Goal: Task Accomplishment & Management: Complete application form

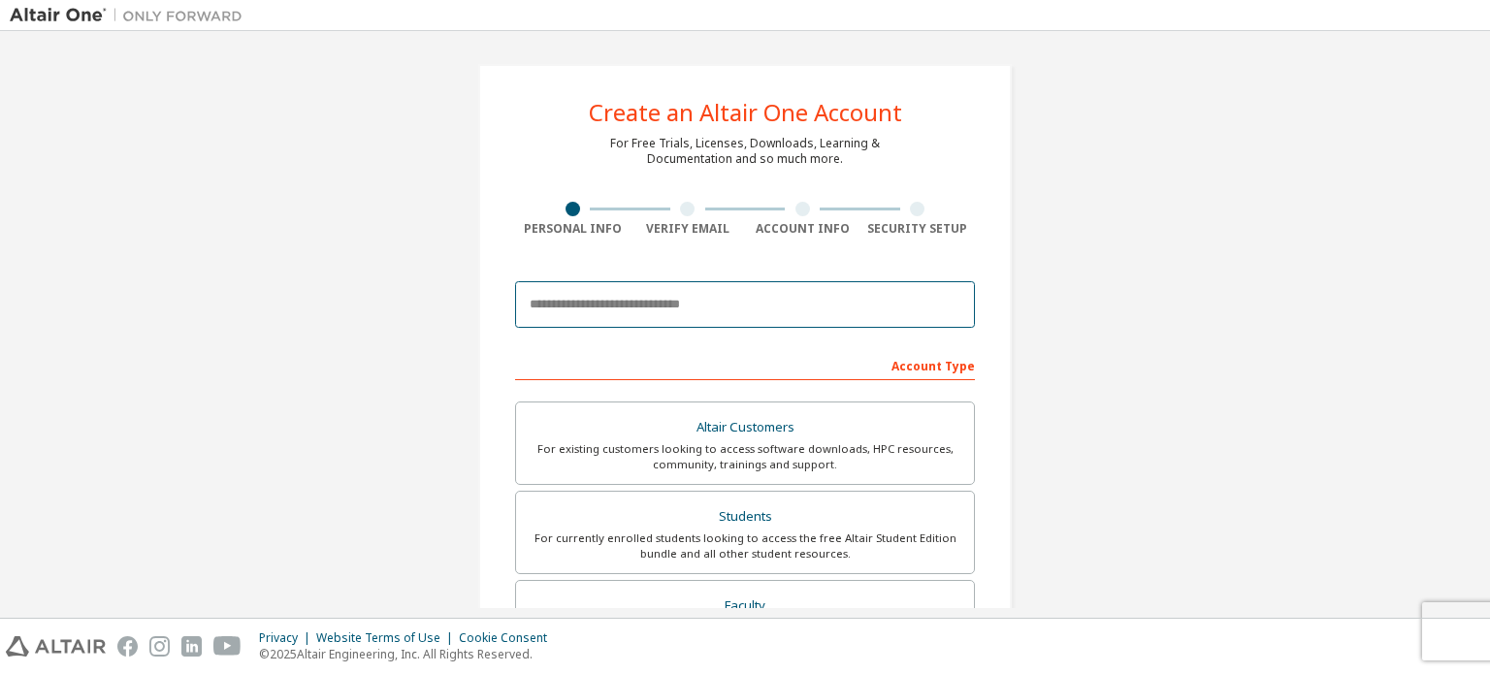
click at [762, 313] on input "email" at bounding box center [745, 304] width 460 height 47
type input "**********"
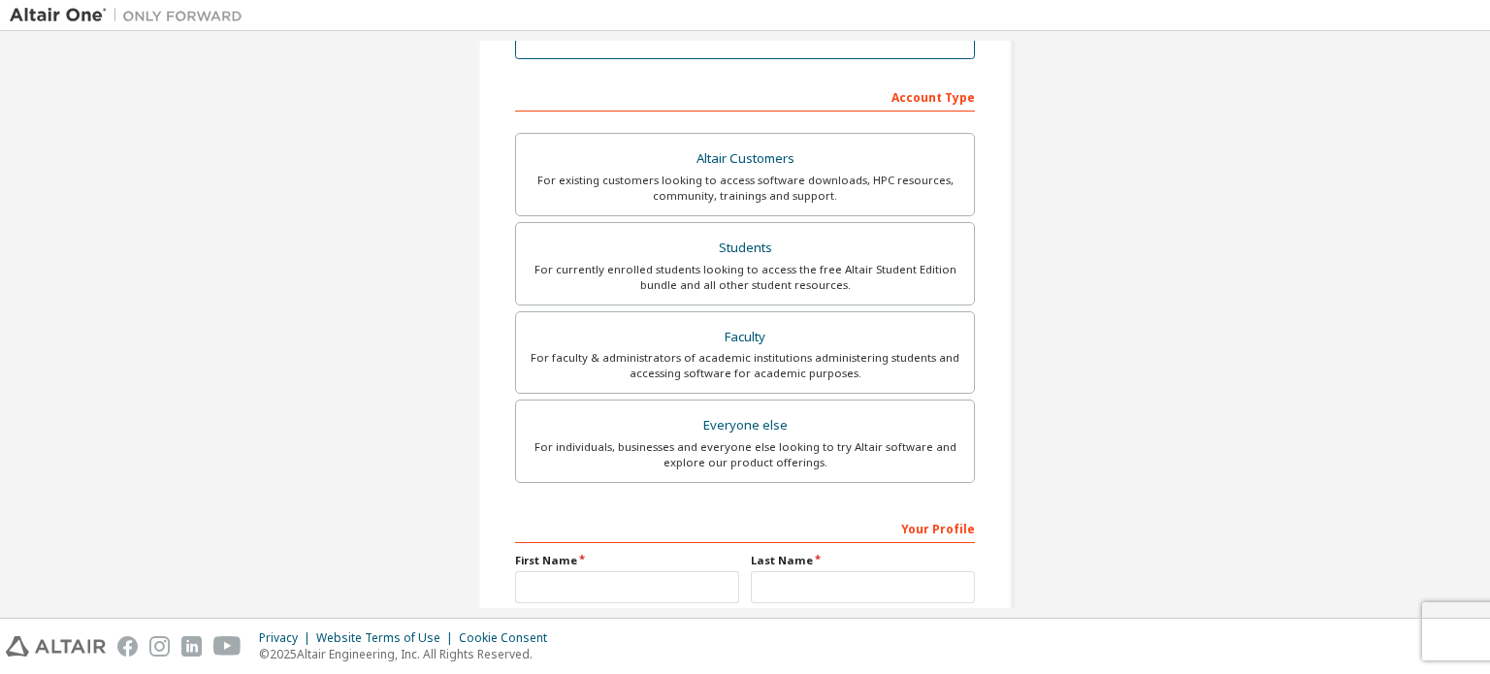
scroll to position [323, 0]
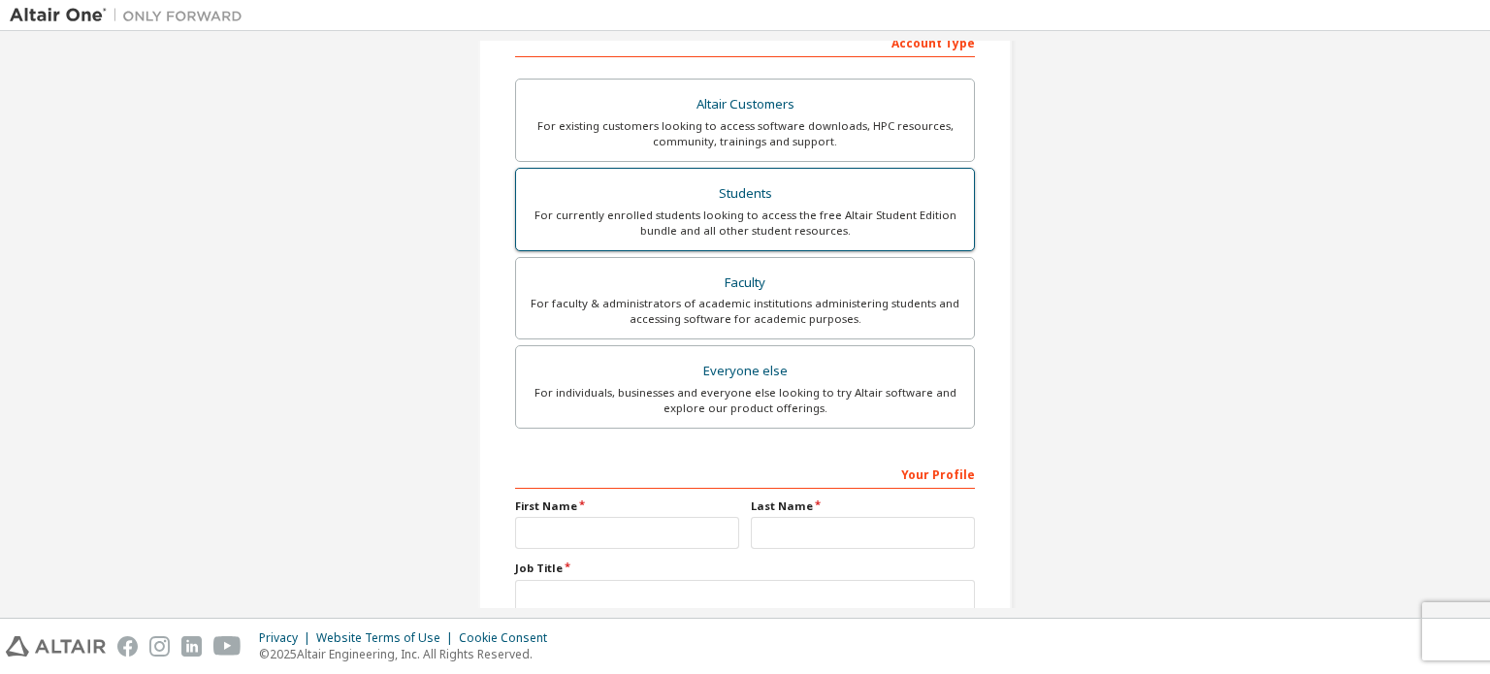
click at [714, 210] on div "For currently enrolled students looking to access the free Altair Student Editi…" at bounding box center [745, 223] width 435 height 31
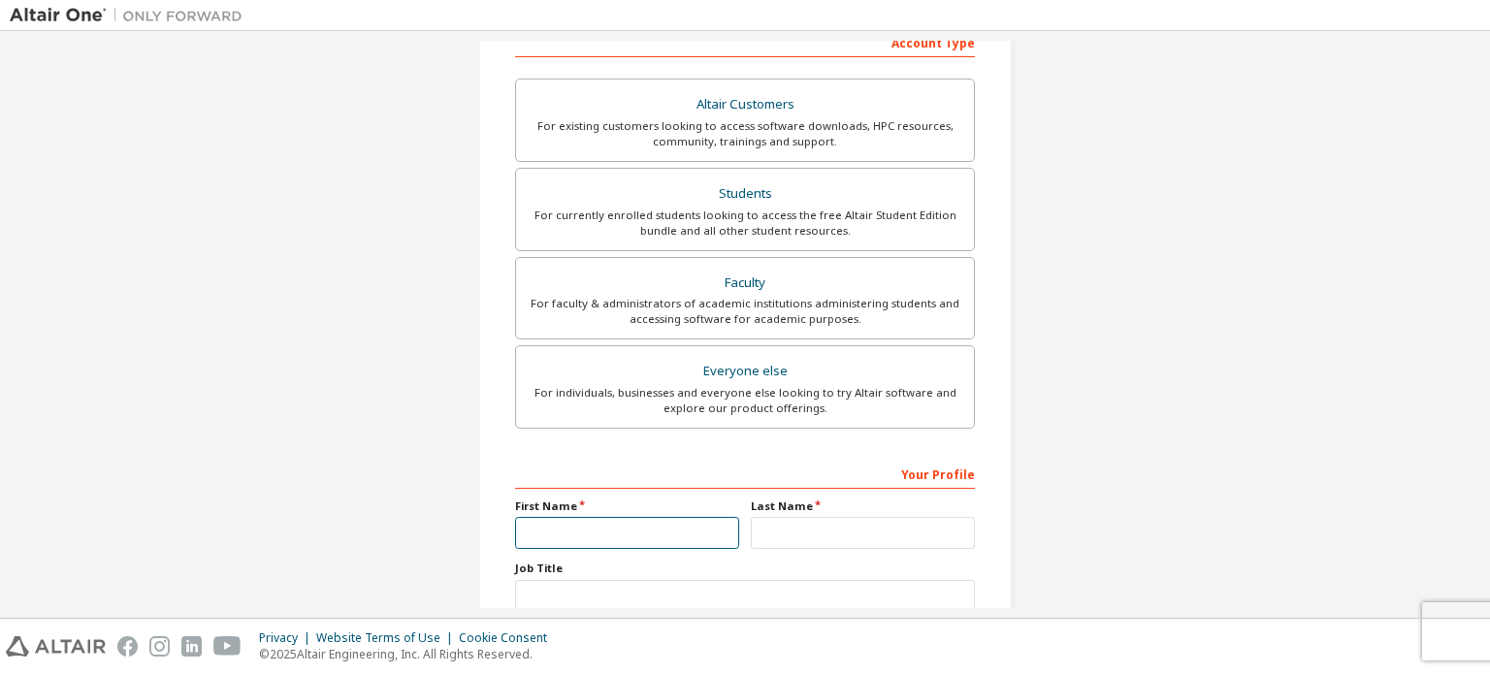
click at [605, 535] on input "text" at bounding box center [627, 533] width 224 height 32
type input "***"
click at [781, 536] on input "text" at bounding box center [863, 533] width 224 height 32
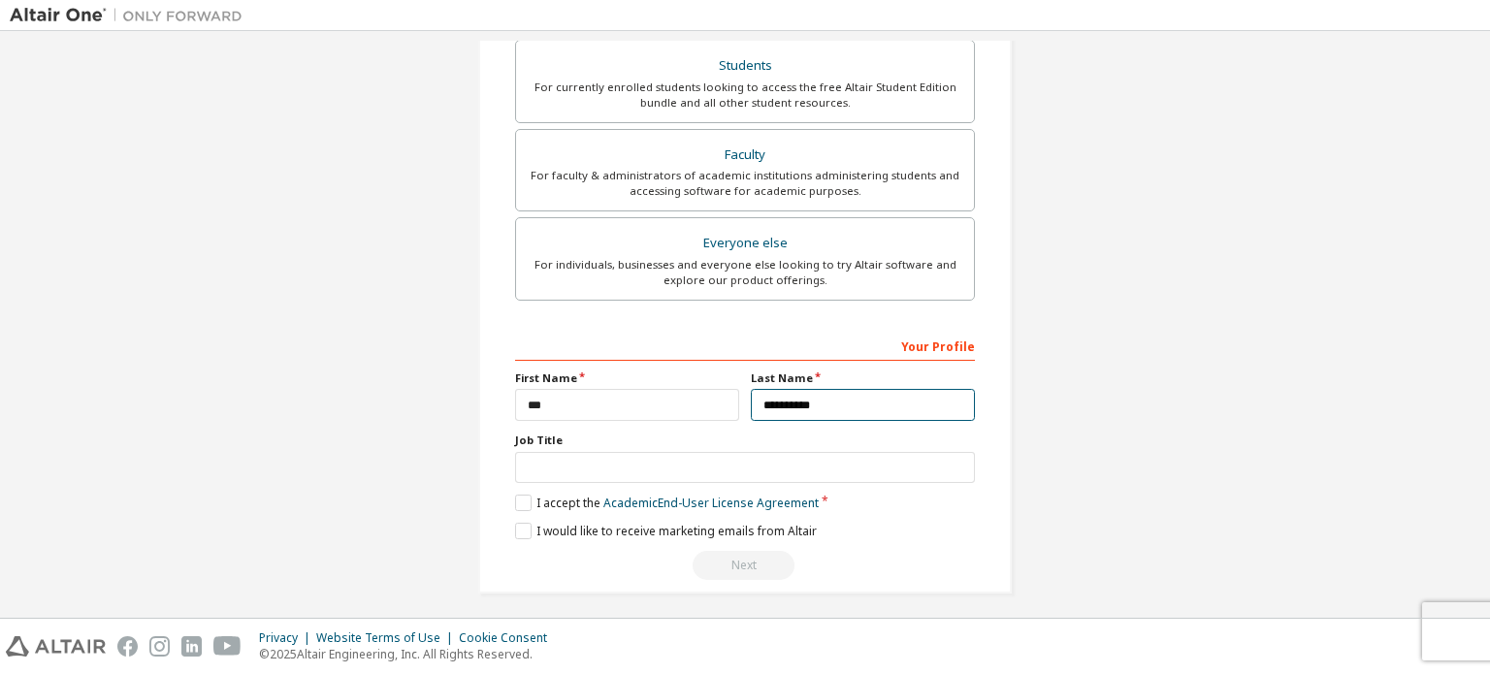
scroll to position [455, 0]
type input "**********"
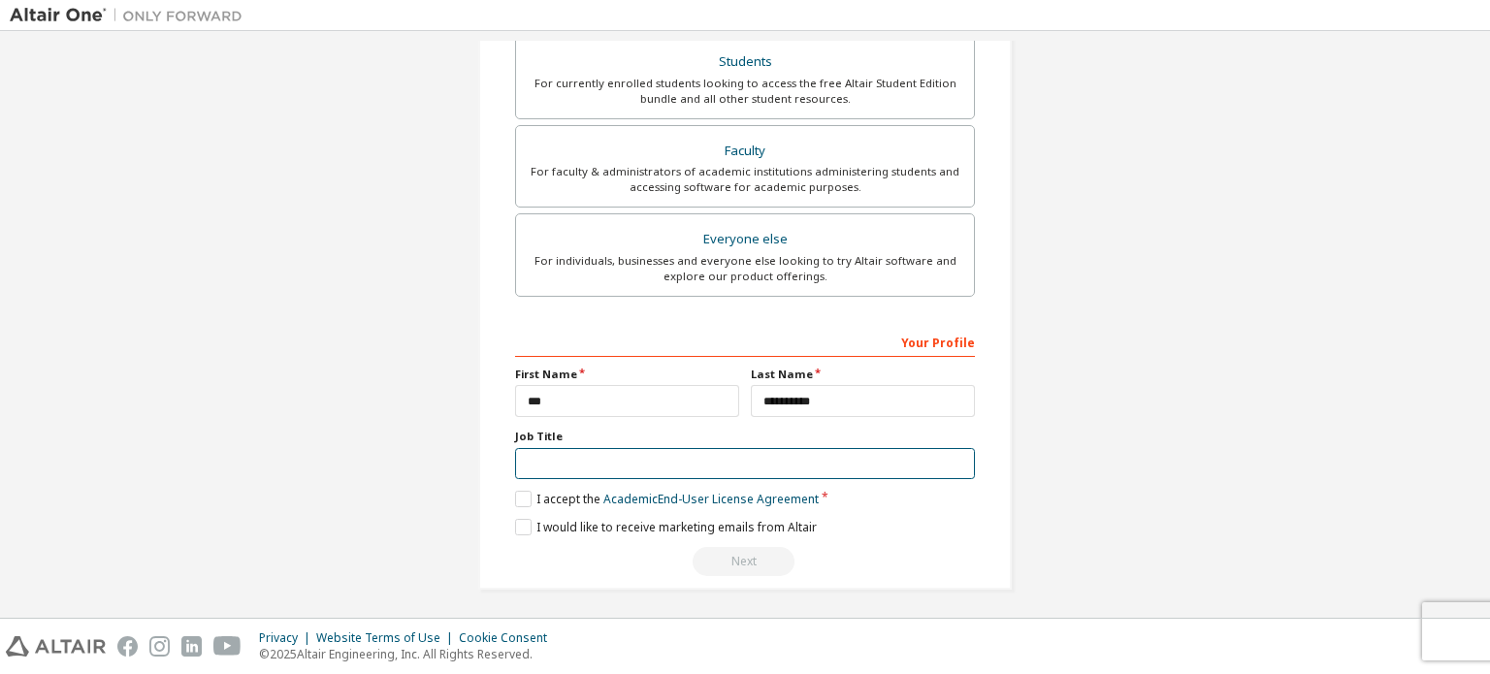
click at [590, 465] on input "text" at bounding box center [745, 464] width 460 height 32
type input "*******"
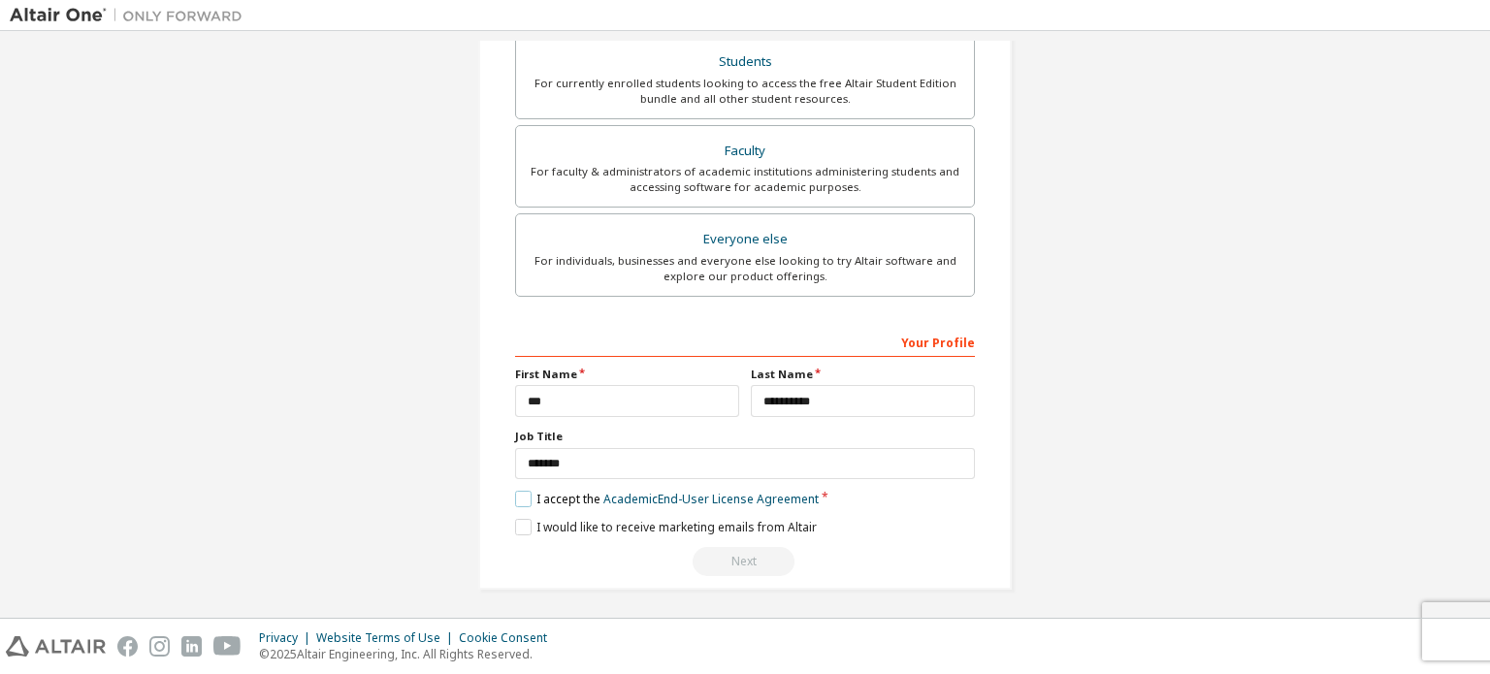
click at [522, 498] on label "I accept the Academic End-User License Agreement" at bounding box center [667, 499] width 304 height 16
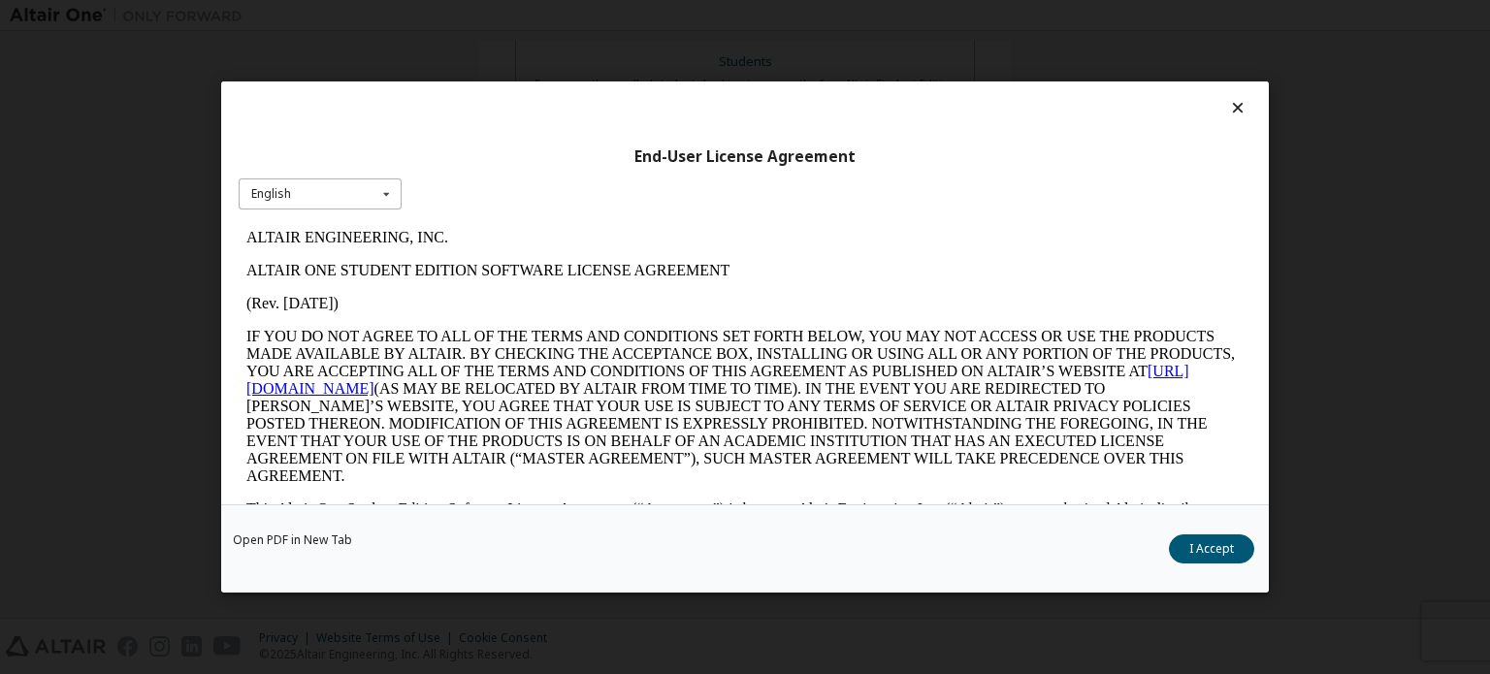
scroll to position [0, 0]
click at [363, 209] on div "English English" at bounding box center [320, 194] width 163 height 32
click at [353, 197] on div "English English" at bounding box center [320, 194] width 163 height 32
click at [1178, 540] on button "I Accept" at bounding box center [1211, 549] width 85 height 29
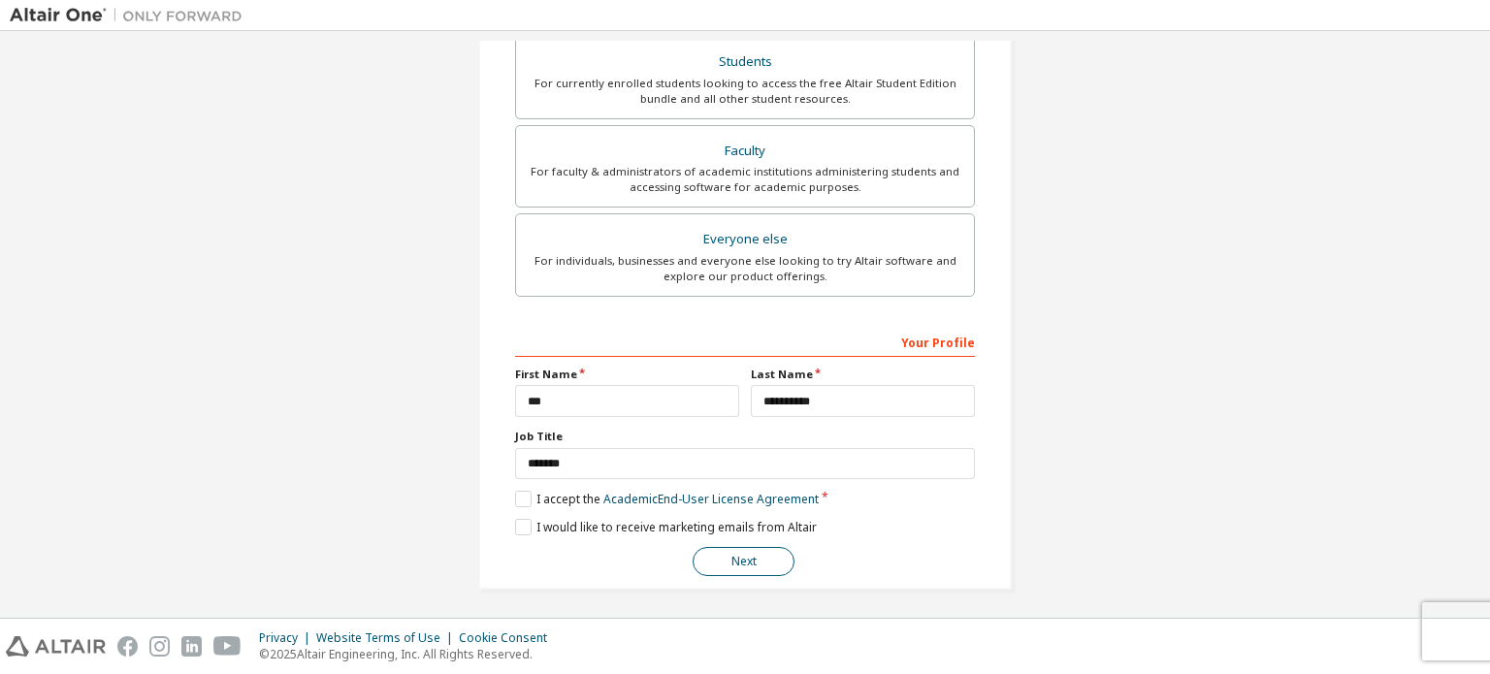
click at [749, 566] on button "Next" at bounding box center [744, 561] width 102 height 29
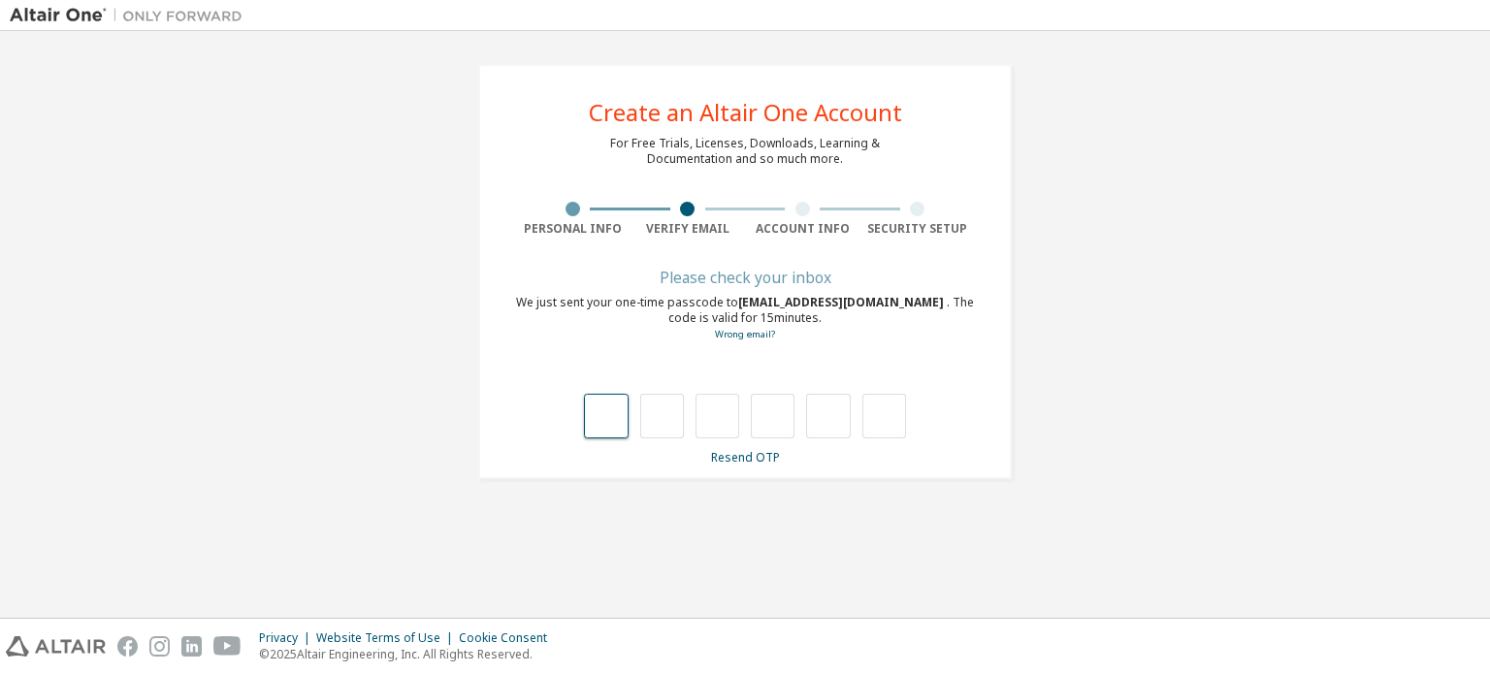
type input "*"
click at [668, 424] on input "*" at bounding box center [662, 416] width 44 height 45
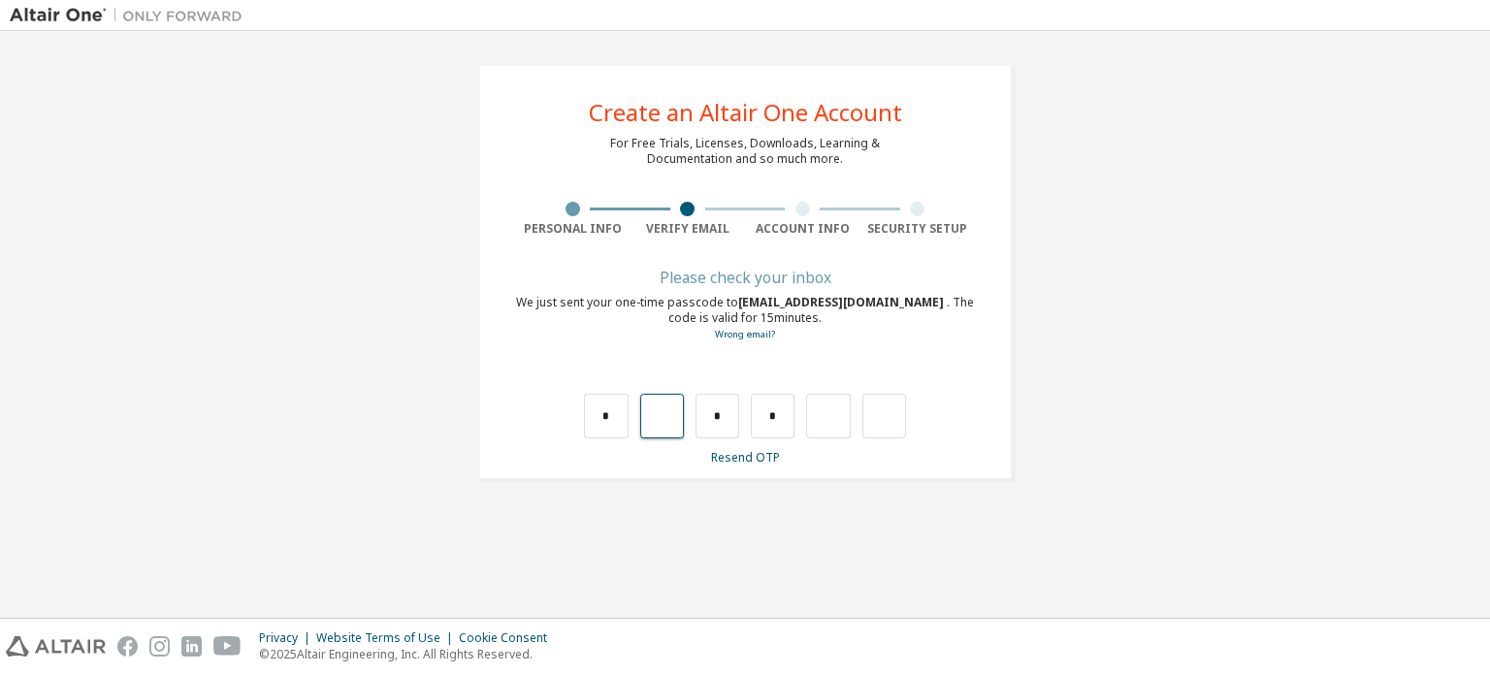
type input "*"
click at [737, 420] on input "*" at bounding box center [718, 416] width 44 height 45
type input "*"
click at [611, 410] on input "*" at bounding box center [606, 416] width 44 height 45
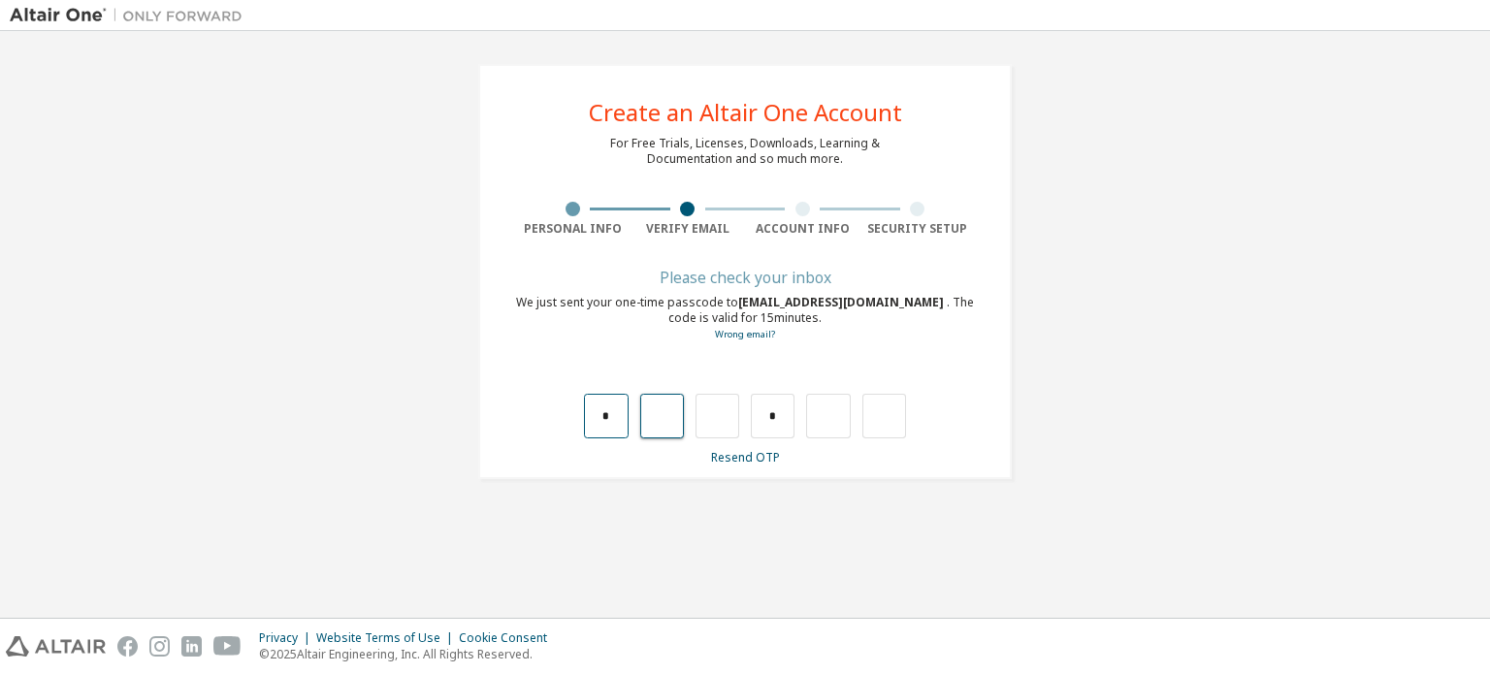
type input "*"
click at [618, 389] on div "* * * * *" at bounding box center [745, 396] width 460 height 84
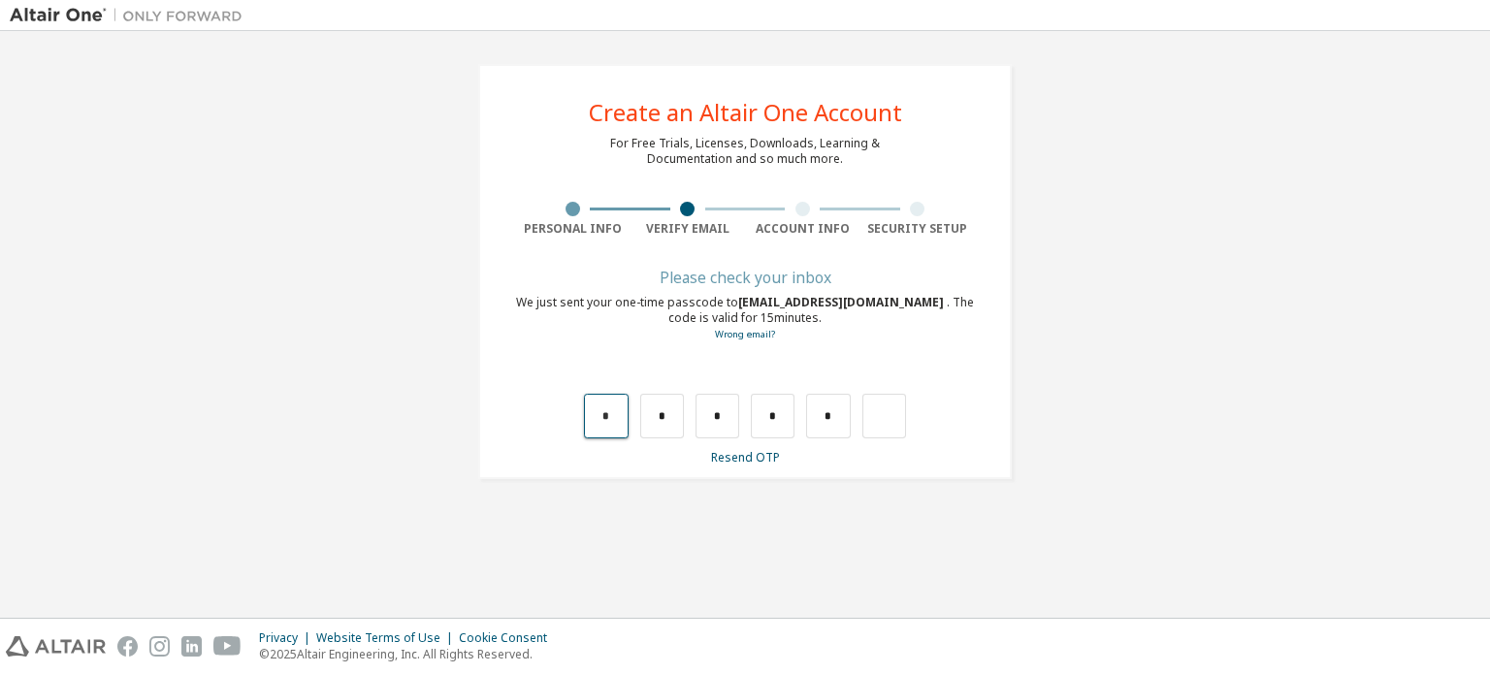
click at [613, 404] on input "*" at bounding box center [606, 416] width 44 height 45
type input "*"
click at [719, 412] on input "*" at bounding box center [718, 416] width 44 height 45
type input "*"
click at [716, 414] on input "*" at bounding box center [718, 416] width 44 height 45
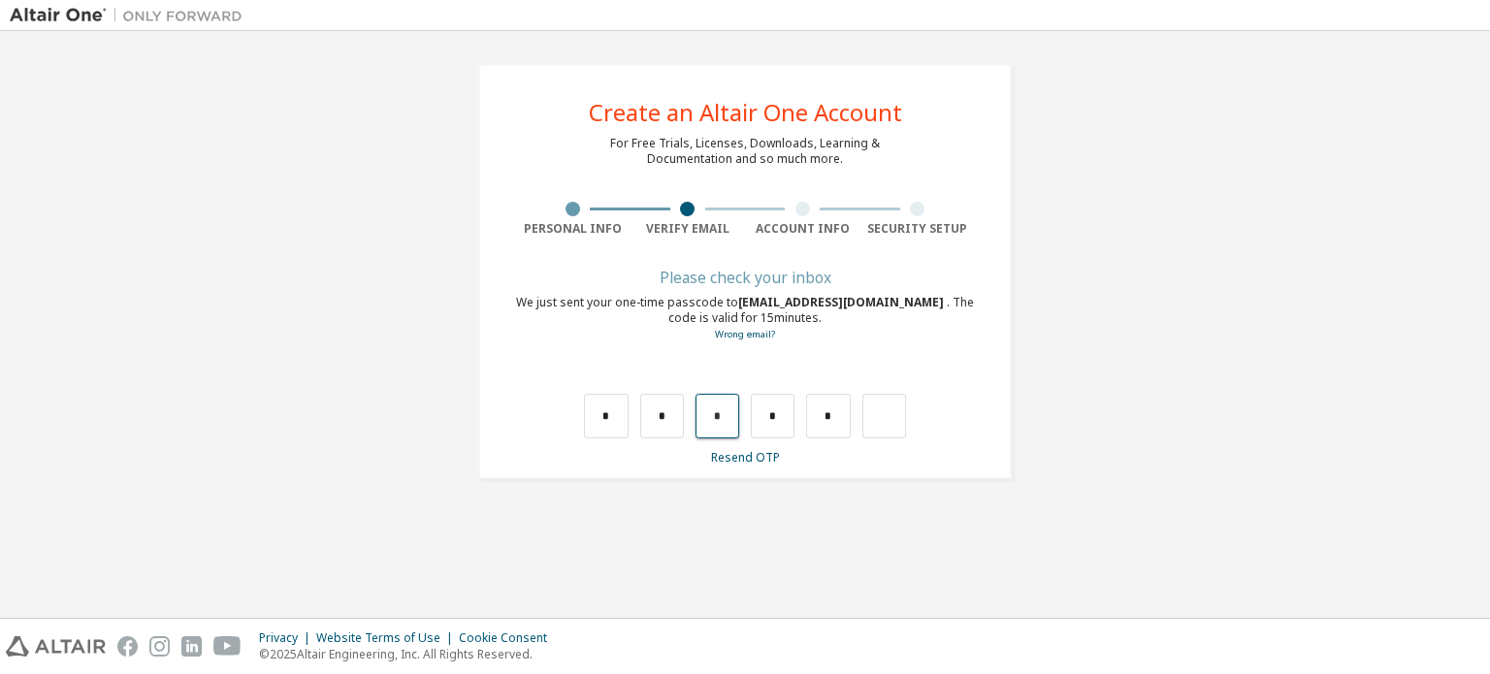
click at [730, 422] on input "*" at bounding box center [718, 416] width 44 height 45
type input "*"
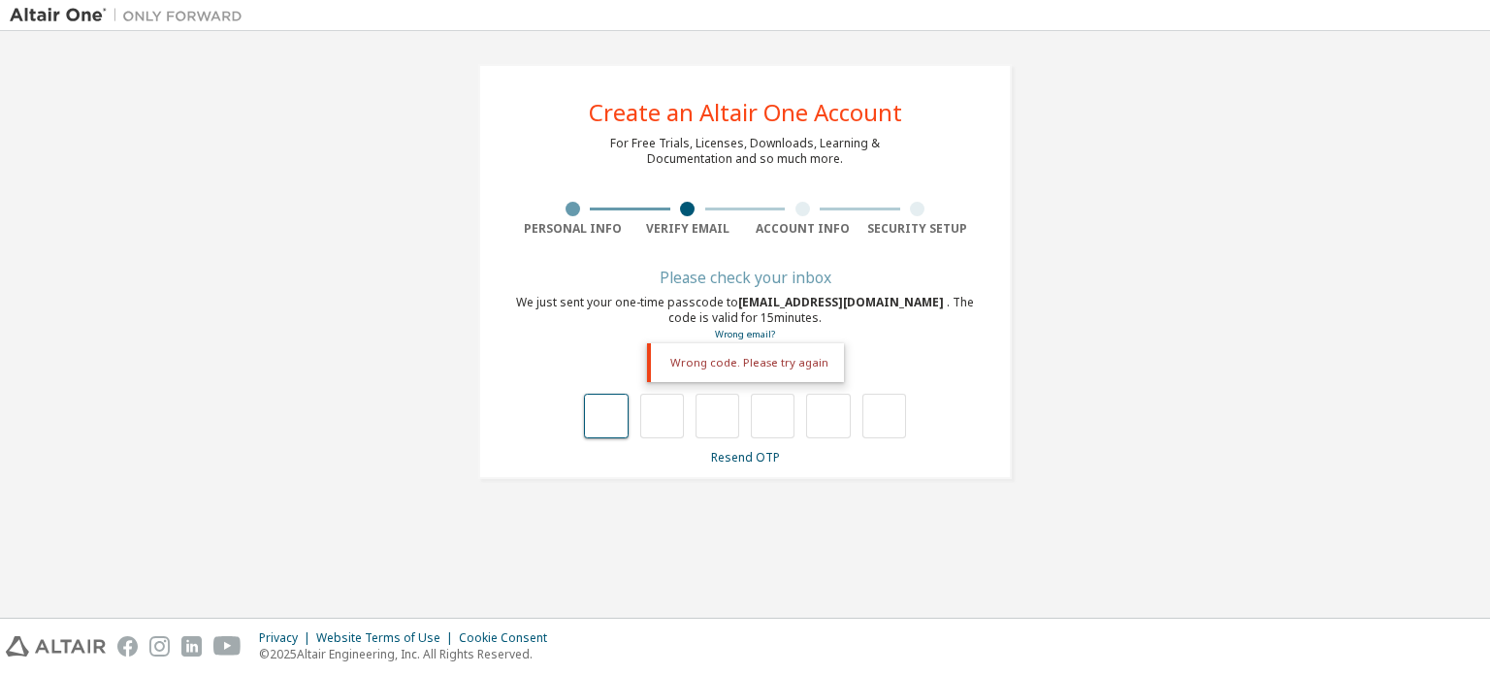
click at [619, 410] on input "text" at bounding box center [606, 416] width 44 height 45
type input "*"
click at [615, 415] on input "*" at bounding box center [606, 416] width 44 height 45
type input "*"
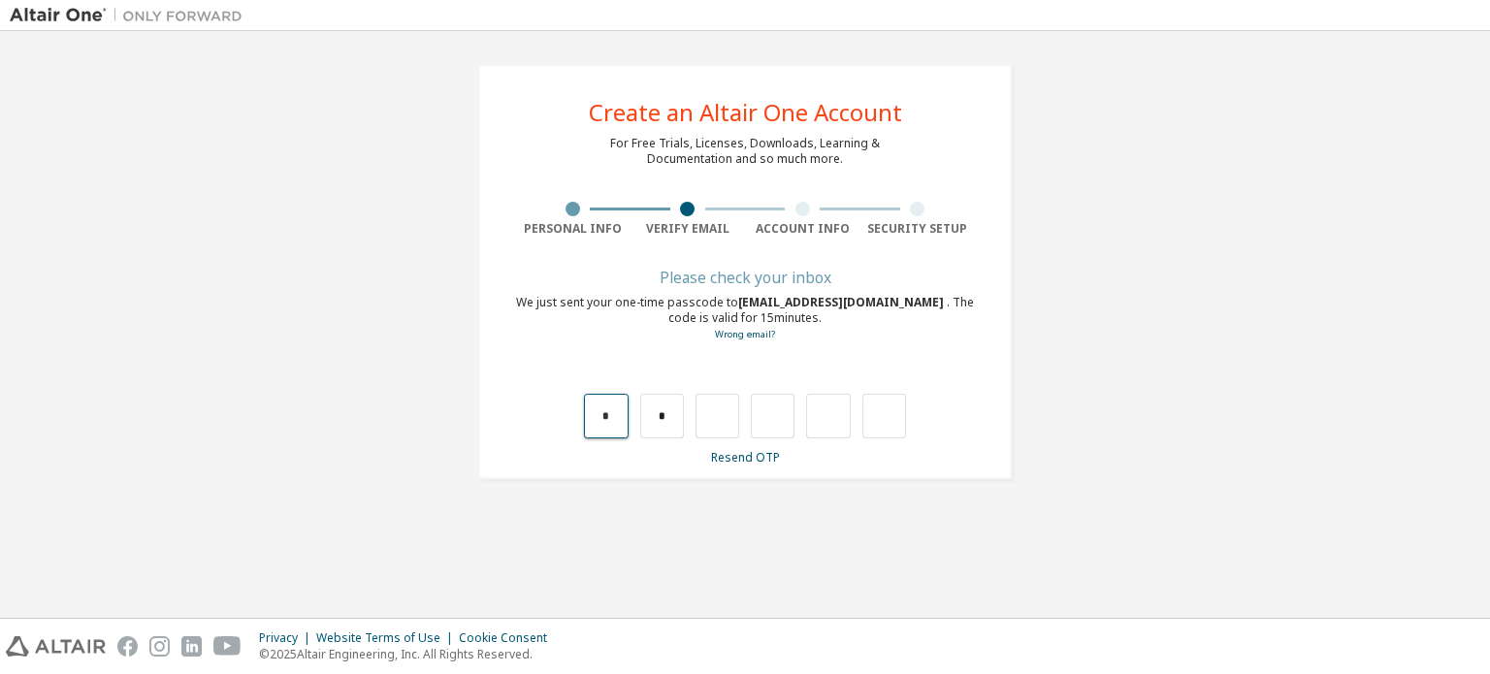
click at [615, 415] on input "*" at bounding box center [606, 416] width 44 height 45
type input "*"
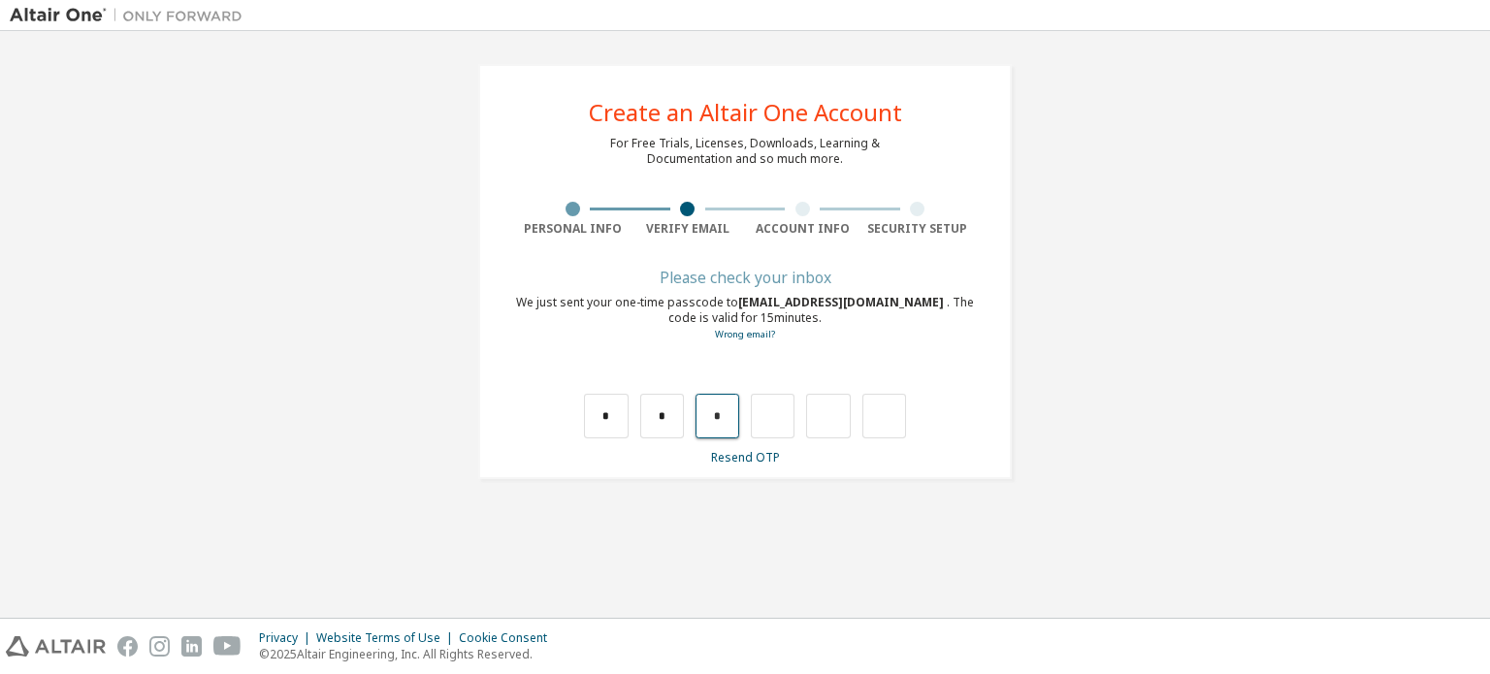
click at [730, 426] on input "*" at bounding box center [718, 416] width 44 height 45
click at [730, 426] on input "text" at bounding box center [718, 416] width 44 height 45
type input "*"
click at [784, 424] on input "*" at bounding box center [773, 416] width 44 height 45
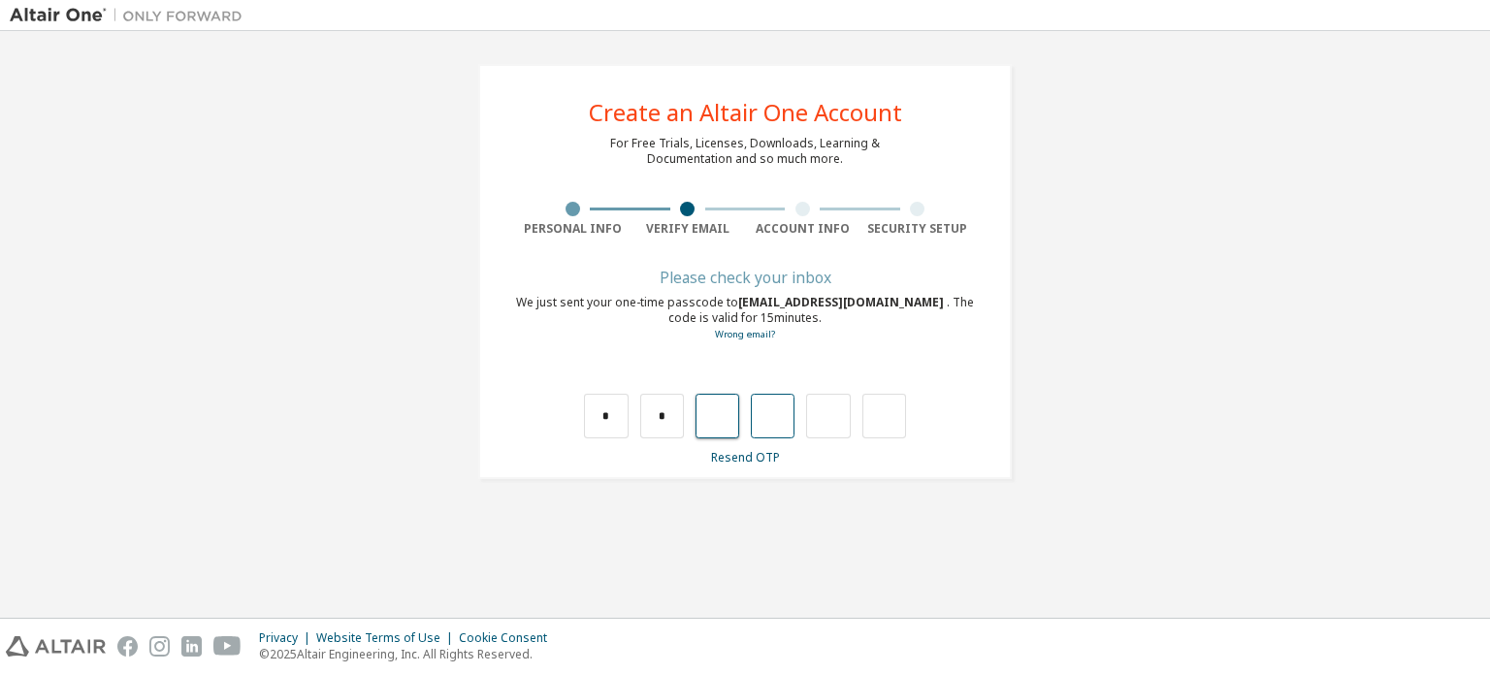
type input "*"
click at [834, 430] on input "*" at bounding box center [828, 416] width 44 height 45
click at [838, 430] on input "text" at bounding box center [828, 416] width 44 height 45
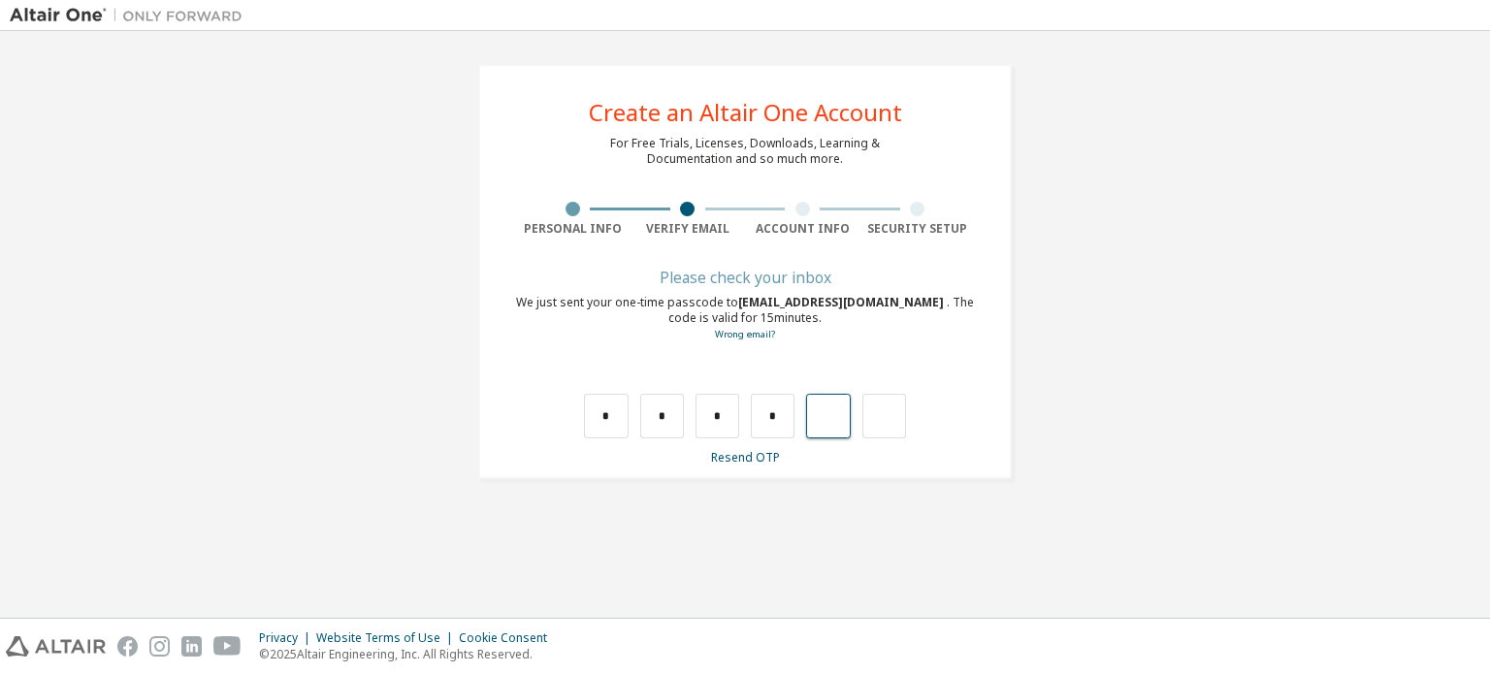
type input "*"
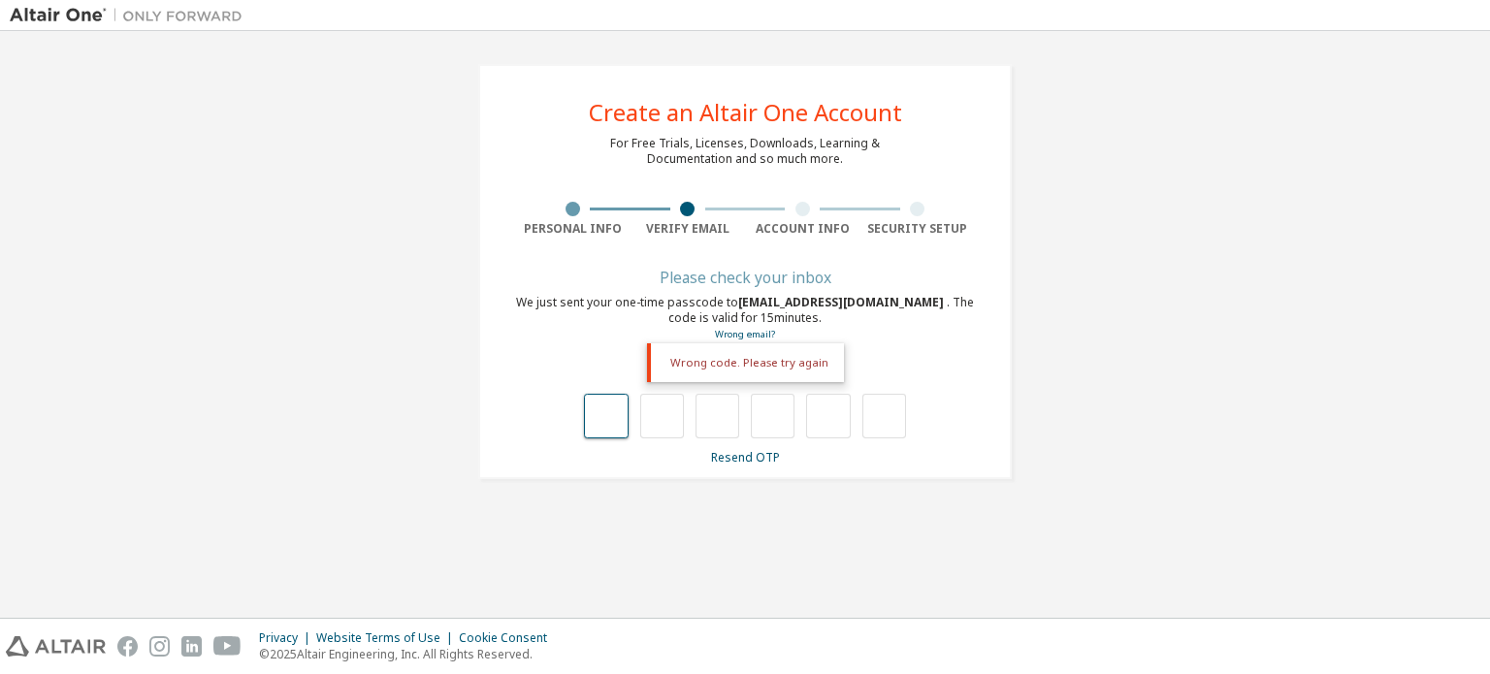
click at [613, 414] on input "text" at bounding box center [606, 416] width 44 height 45
type input "*"
click at [615, 426] on input "*" at bounding box center [606, 416] width 44 height 45
type input "*"
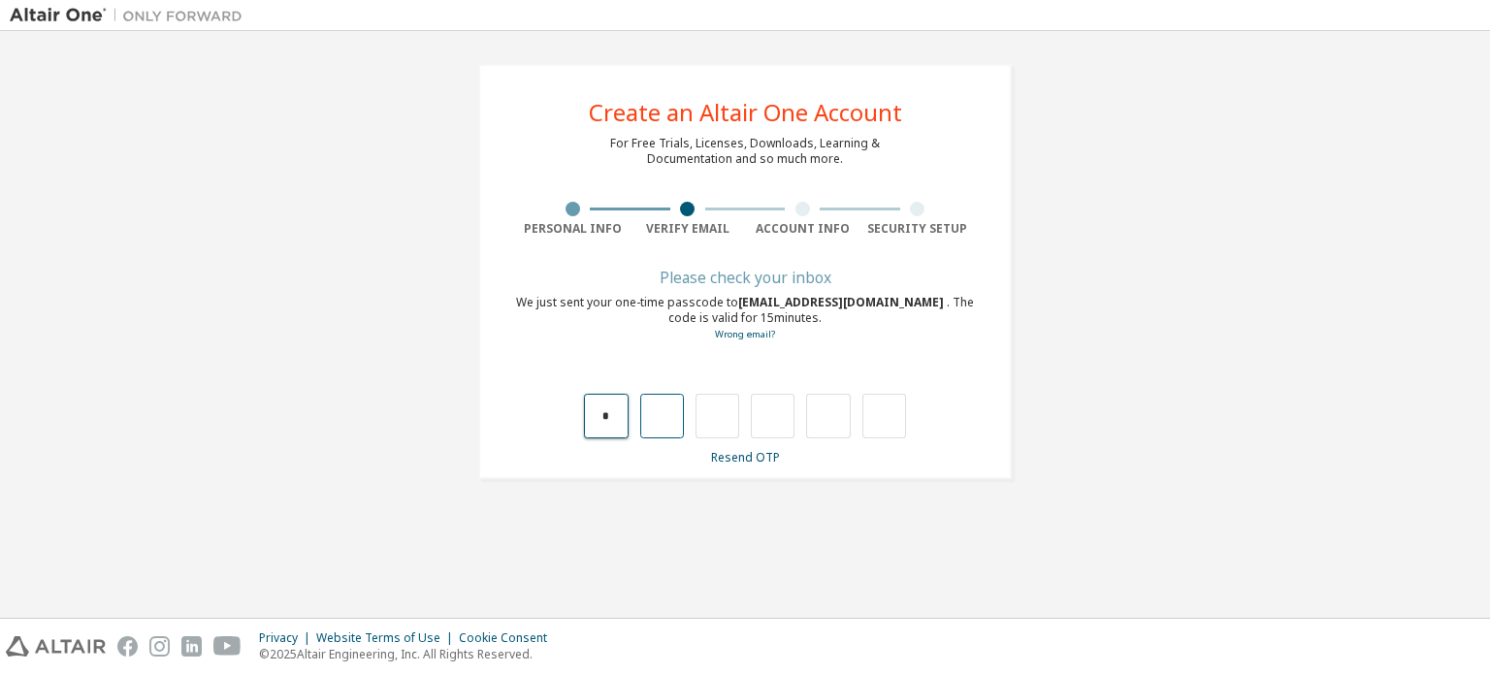
type input "*"
click at [611, 408] on input "*" at bounding box center [606, 416] width 44 height 45
type input "*"
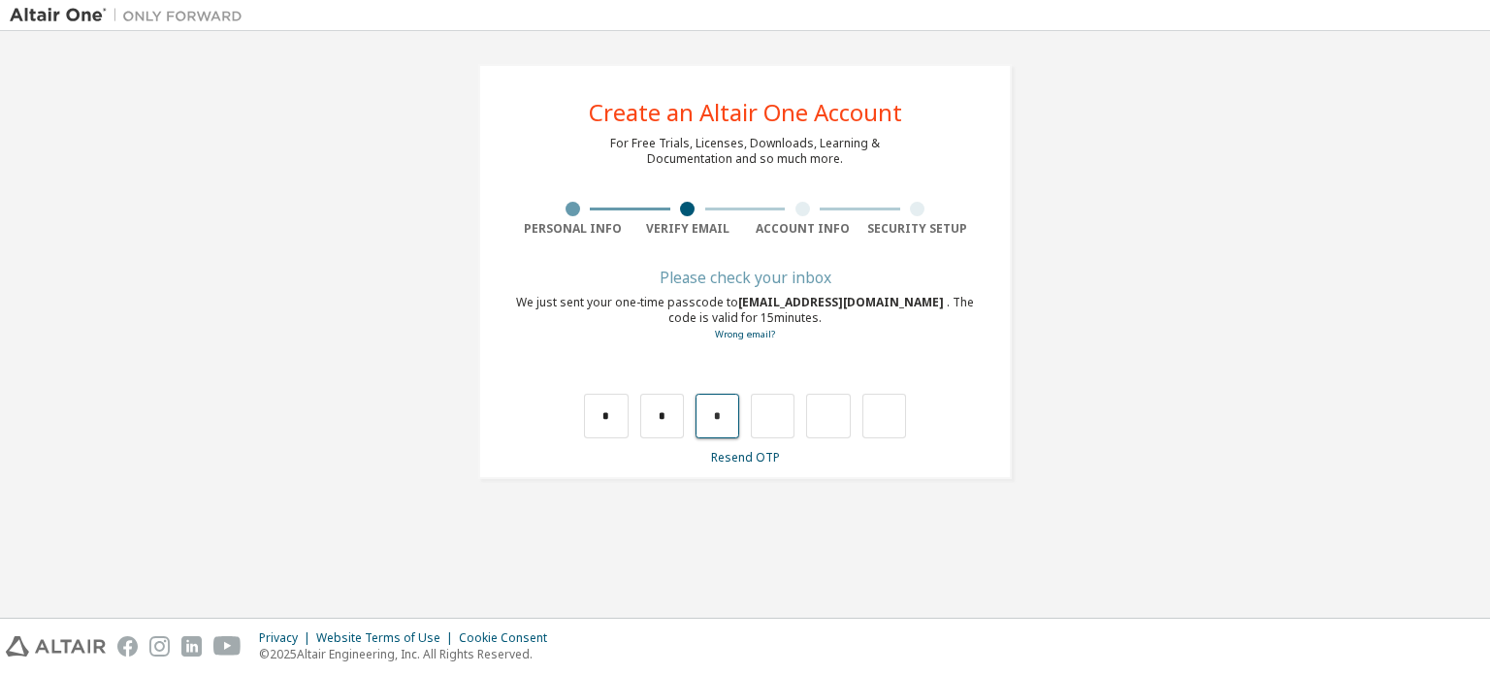
click at [726, 426] on input "*" at bounding box center [718, 416] width 44 height 45
type input "*"
click at [726, 416] on input "*" at bounding box center [718, 416] width 44 height 45
type input "*"
click at [726, 418] on input "*" at bounding box center [718, 416] width 44 height 45
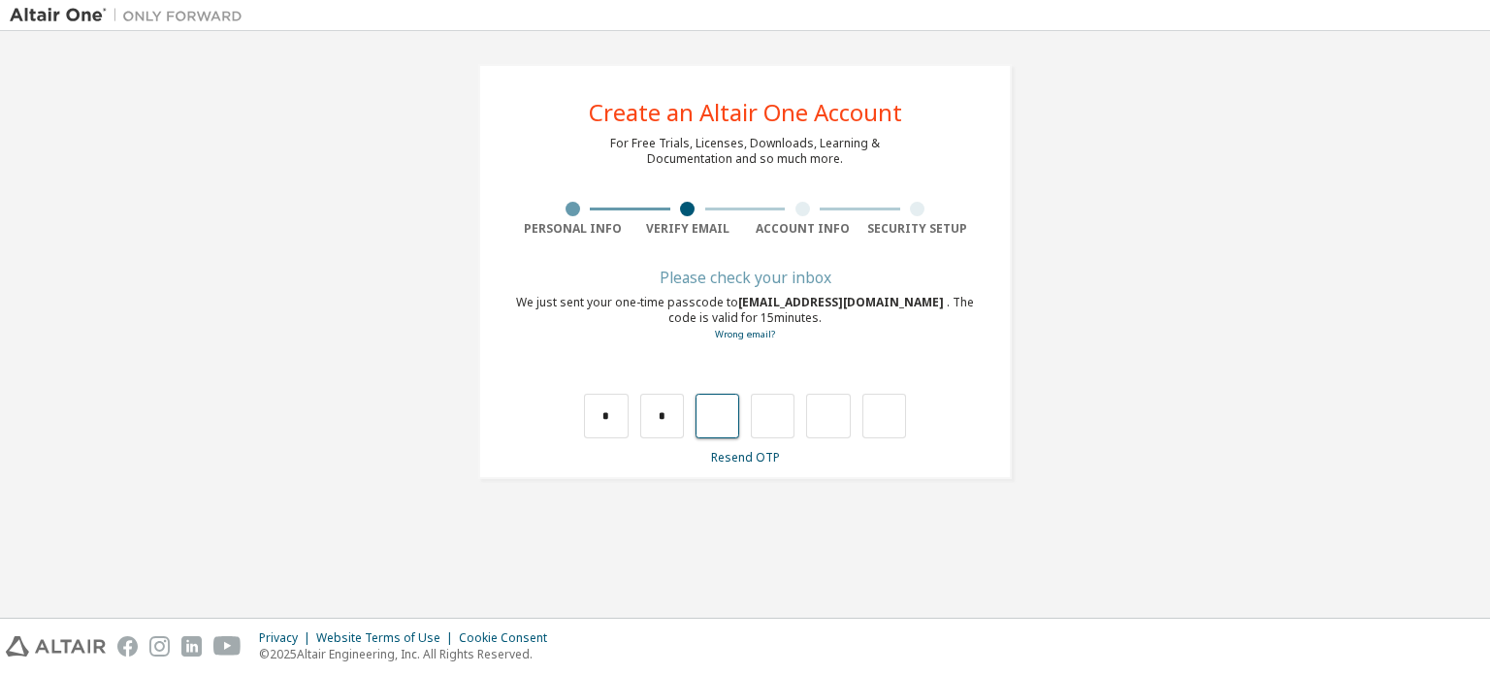
type input "*"
click at [726, 418] on input "*" at bounding box center [718, 416] width 44 height 45
type input "*"
click at [726, 418] on input "*" at bounding box center [718, 416] width 44 height 45
type input "*"
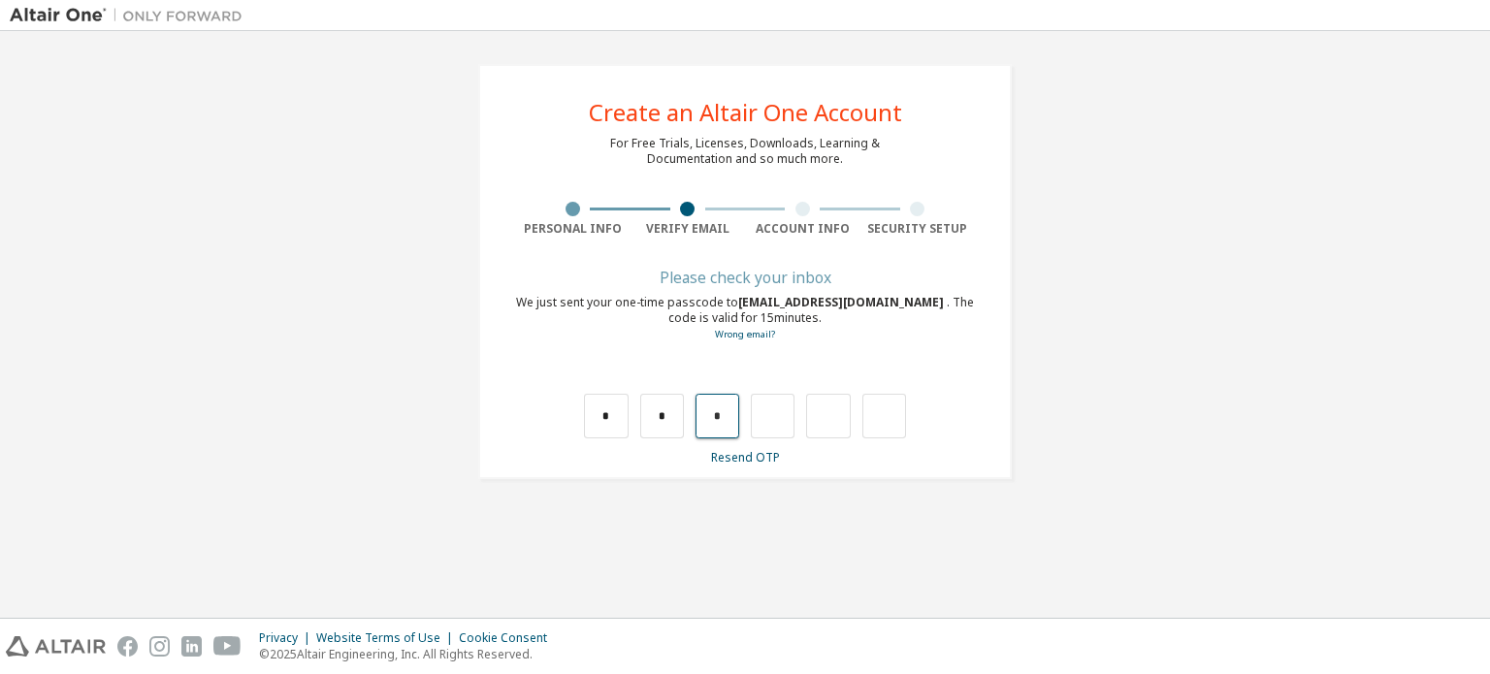
click at [726, 418] on input "*" at bounding box center [718, 416] width 44 height 45
type input "*"
click at [726, 418] on input "*" at bounding box center [718, 416] width 44 height 45
type input "*"
click at [611, 419] on input "*" at bounding box center [606, 416] width 44 height 45
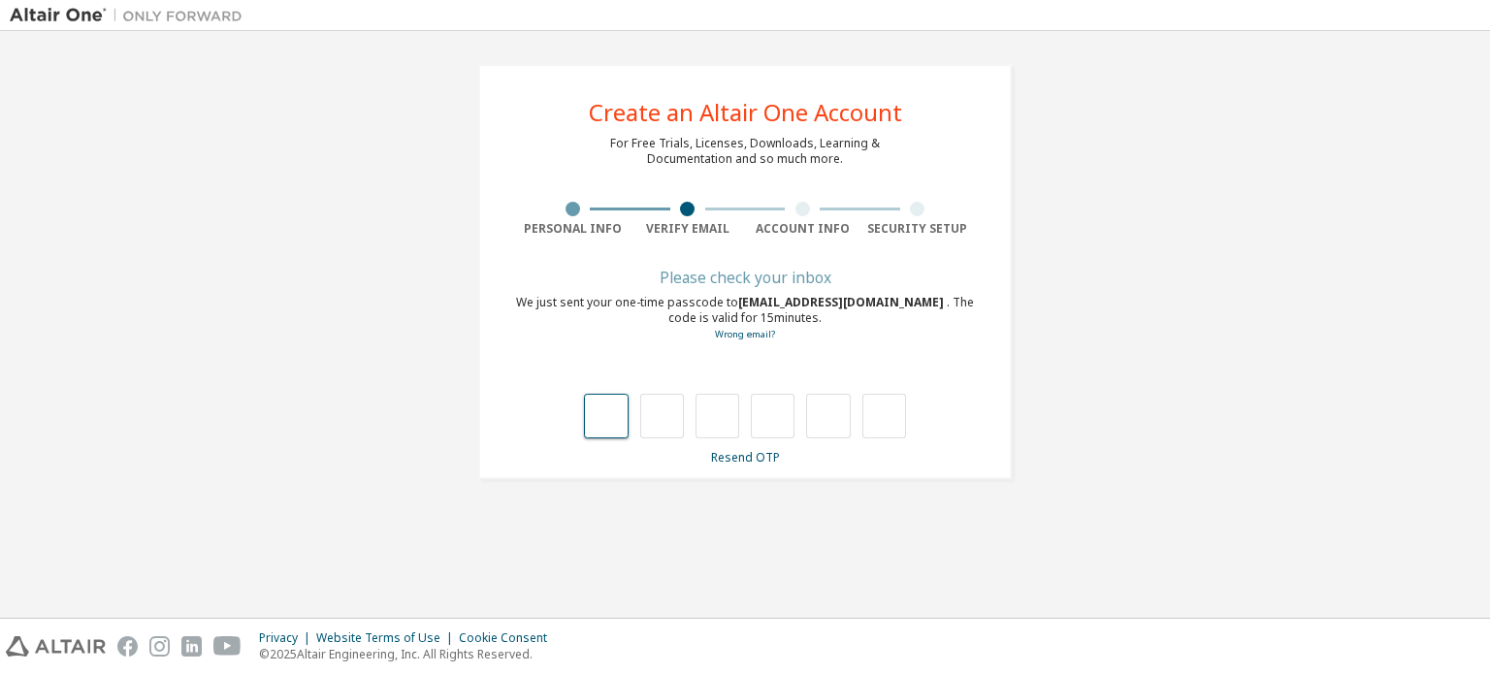
type input "*"
click at [675, 414] on input "*" at bounding box center [662, 416] width 44 height 45
type input "*"
click at [607, 427] on input "*" at bounding box center [606, 416] width 44 height 45
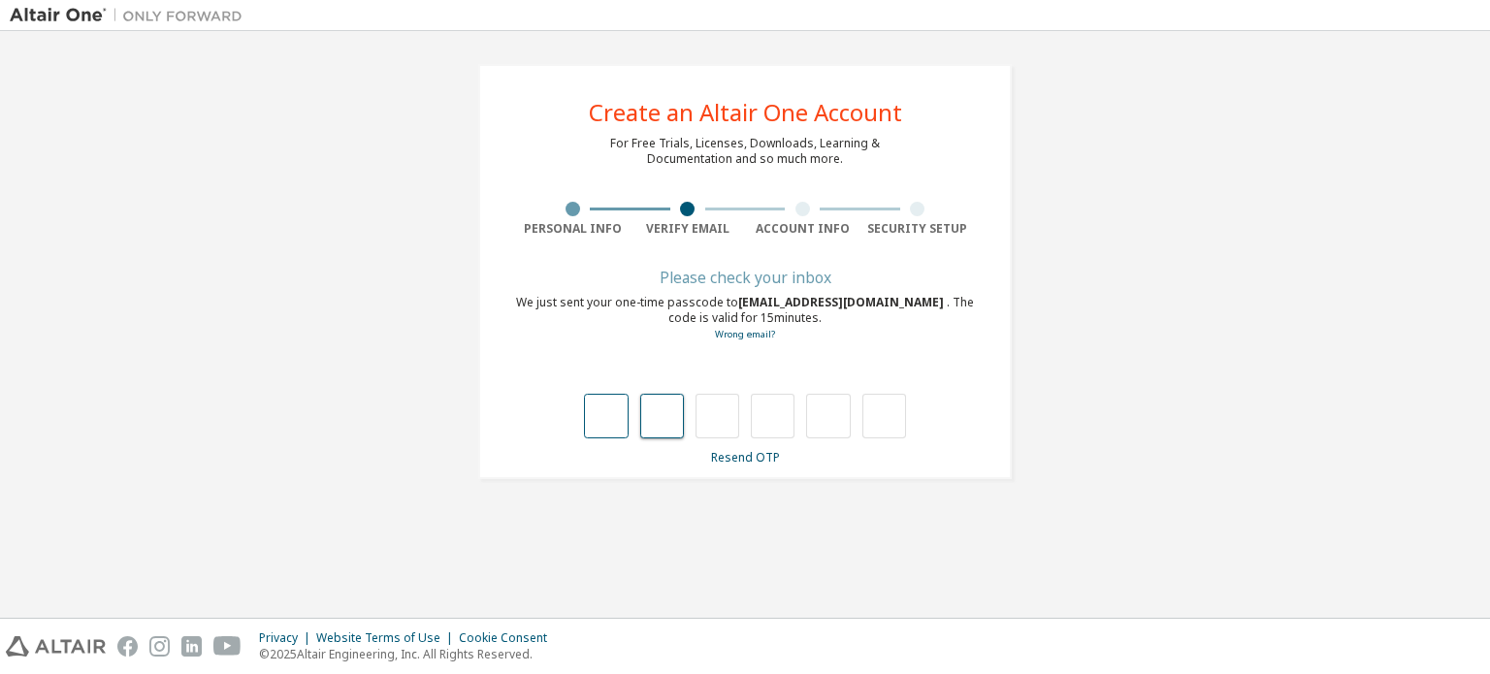
type input "*"
click at [675, 408] on input "text" at bounding box center [662, 416] width 44 height 45
click at [648, 410] on input "text" at bounding box center [662, 416] width 44 height 45
type input "*"
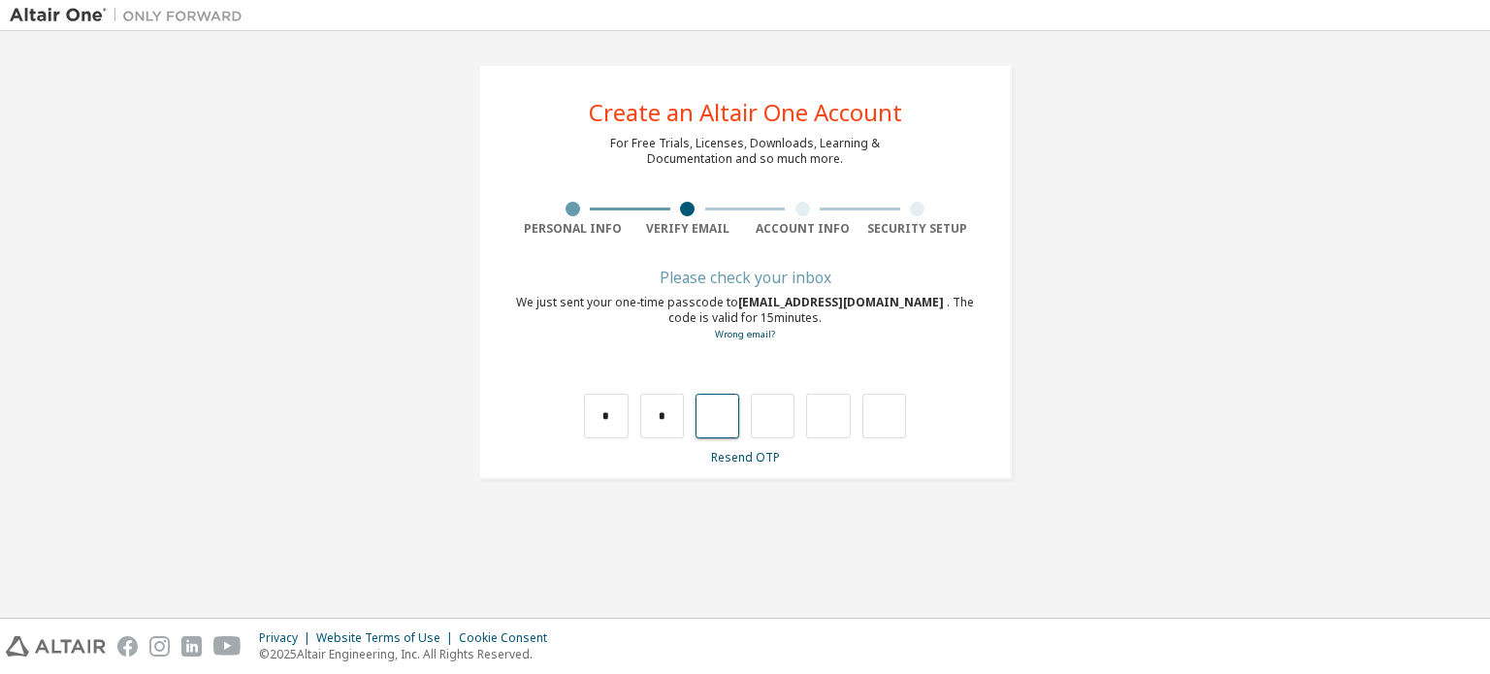
type input "*"
click at [719, 418] on input "*" at bounding box center [718, 416] width 44 height 45
type input "*"
click at [609, 422] on input "*" at bounding box center [606, 416] width 44 height 45
type input "*"
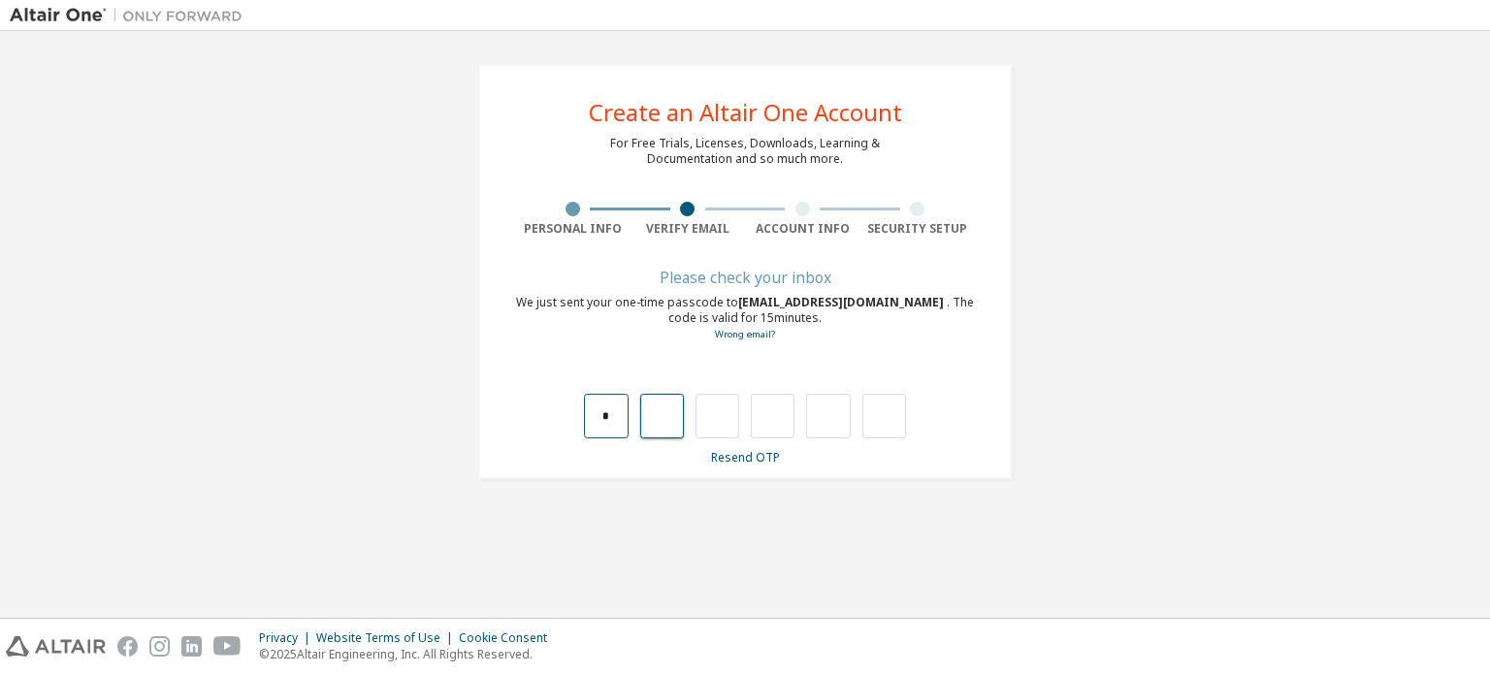
type input "*"
click at [881, 410] on div "*" at bounding box center [872, 416] width 44 height 45
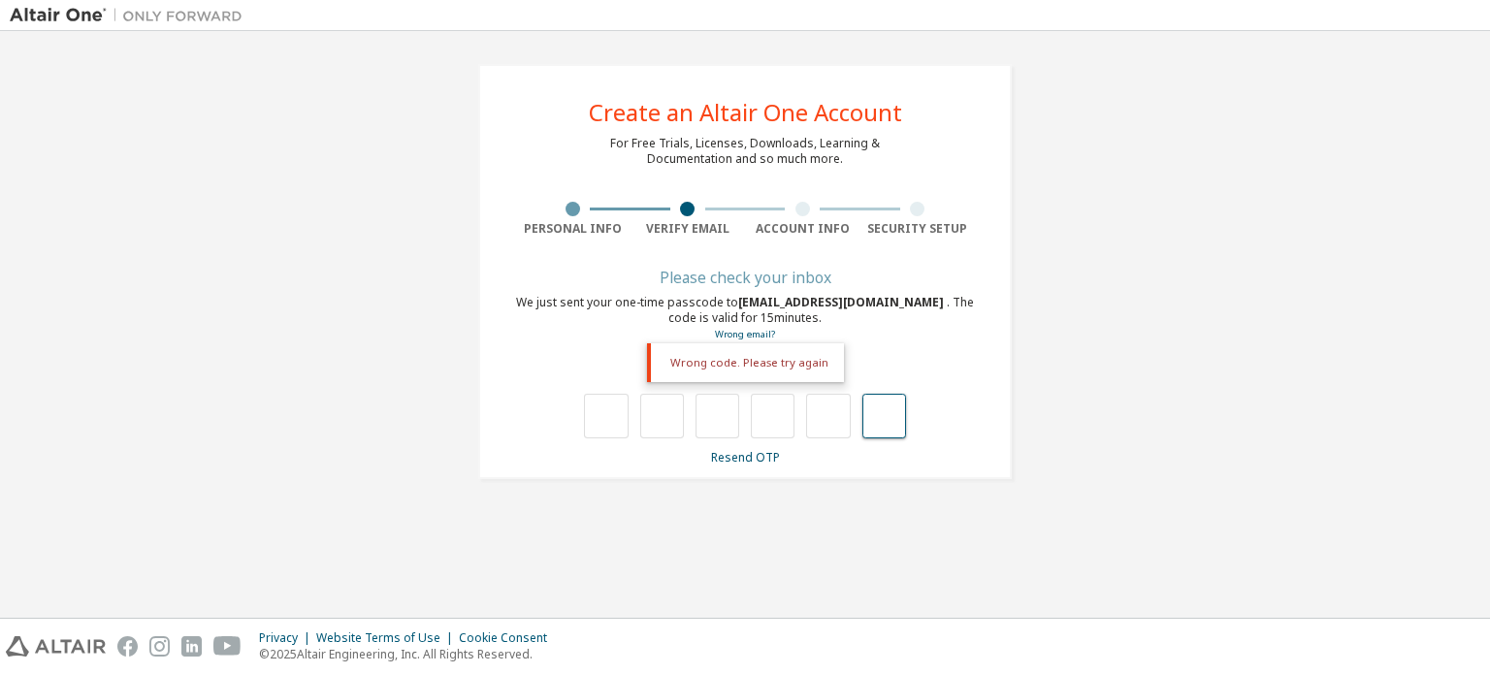
click at [862, 424] on input "text" at bounding box center [884, 416] width 44 height 45
type input "*"
click at [830, 426] on input "*" at bounding box center [828, 416] width 44 height 45
type input "**********"
click at [873, 430] on input "text" at bounding box center [884, 416] width 44 height 44
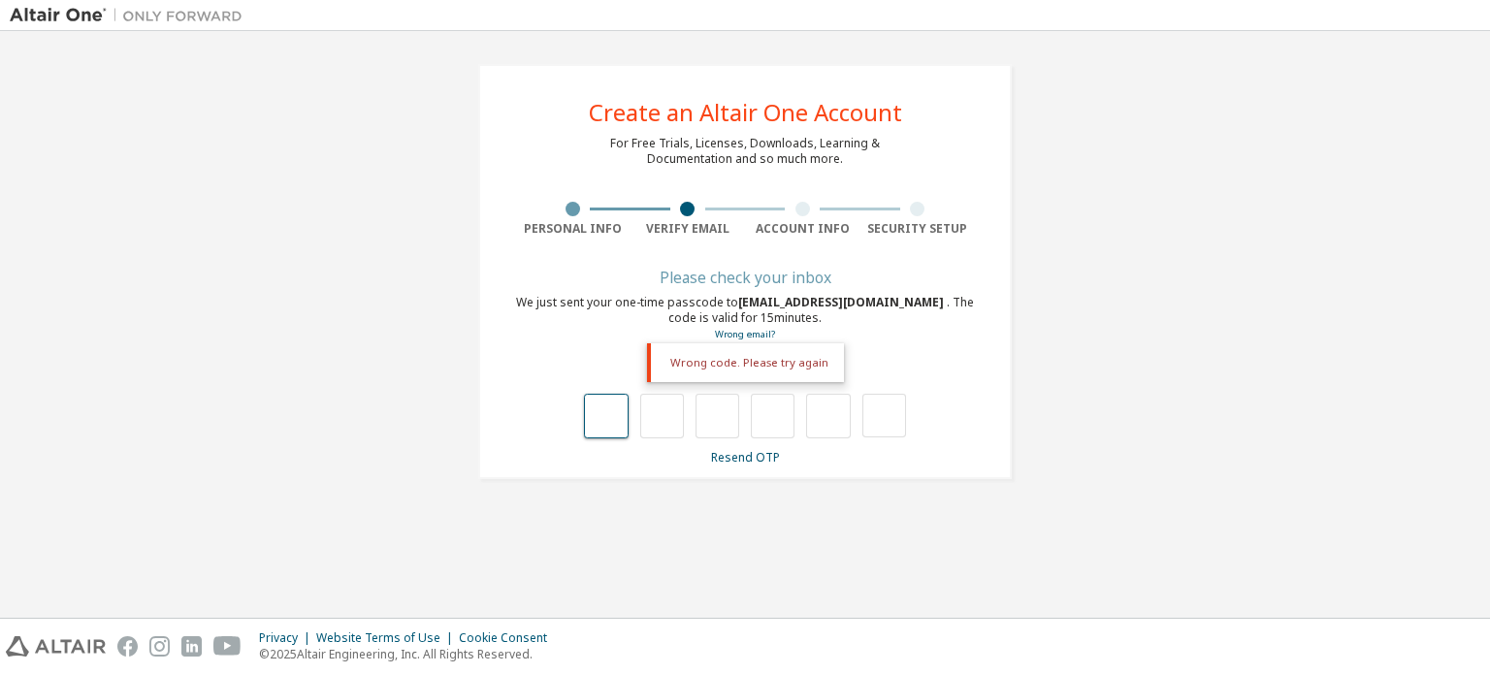
click at [609, 416] on input "text" at bounding box center [606, 416] width 44 height 45
type input "*"
click at [609, 419] on input "*" at bounding box center [606, 416] width 44 height 45
type input "*"
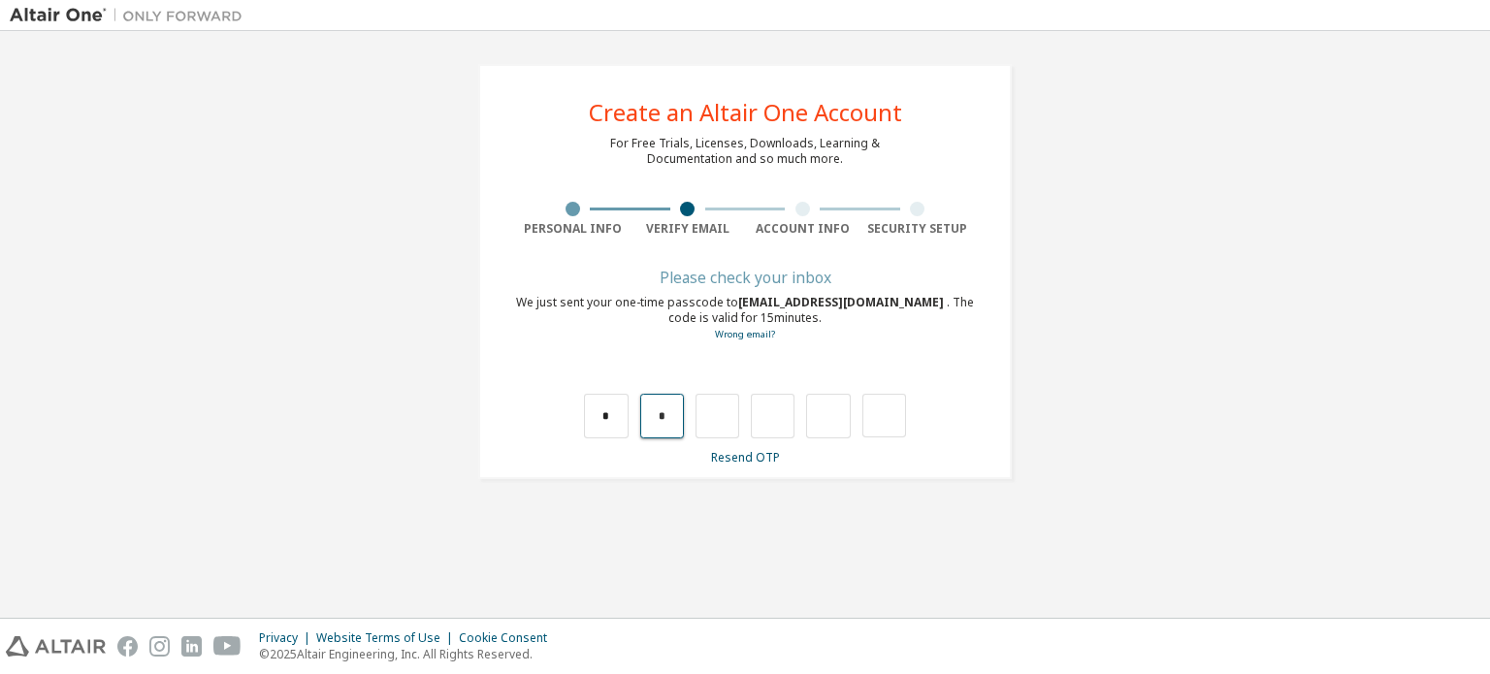
click at [665, 430] on input "*" at bounding box center [662, 416] width 44 height 45
type input "*"
click at [656, 414] on input "*" at bounding box center [662, 416] width 44 height 45
click at [613, 415] on input "text" at bounding box center [606, 416] width 44 height 45
drag, startPoint x: 680, startPoint y: 414, endPoint x: 601, endPoint y: 410, distance: 78.7
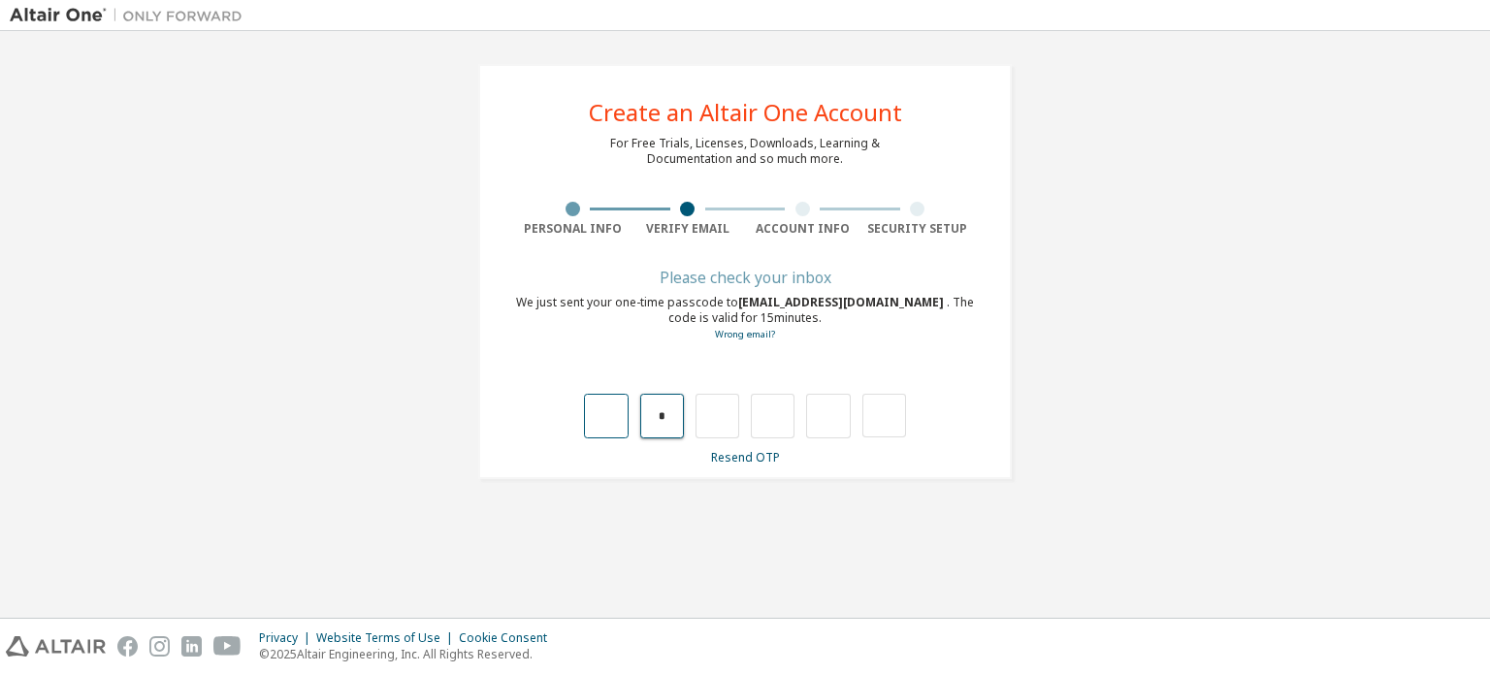
click at [601, 410] on div "*" at bounding box center [744, 416] width 321 height 45
click at [609, 399] on input "text" at bounding box center [606, 416] width 44 height 45
type input "*"
drag, startPoint x: 668, startPoint y: 428, endPoint x: 600, endPoint y: 424, distance: 69.0
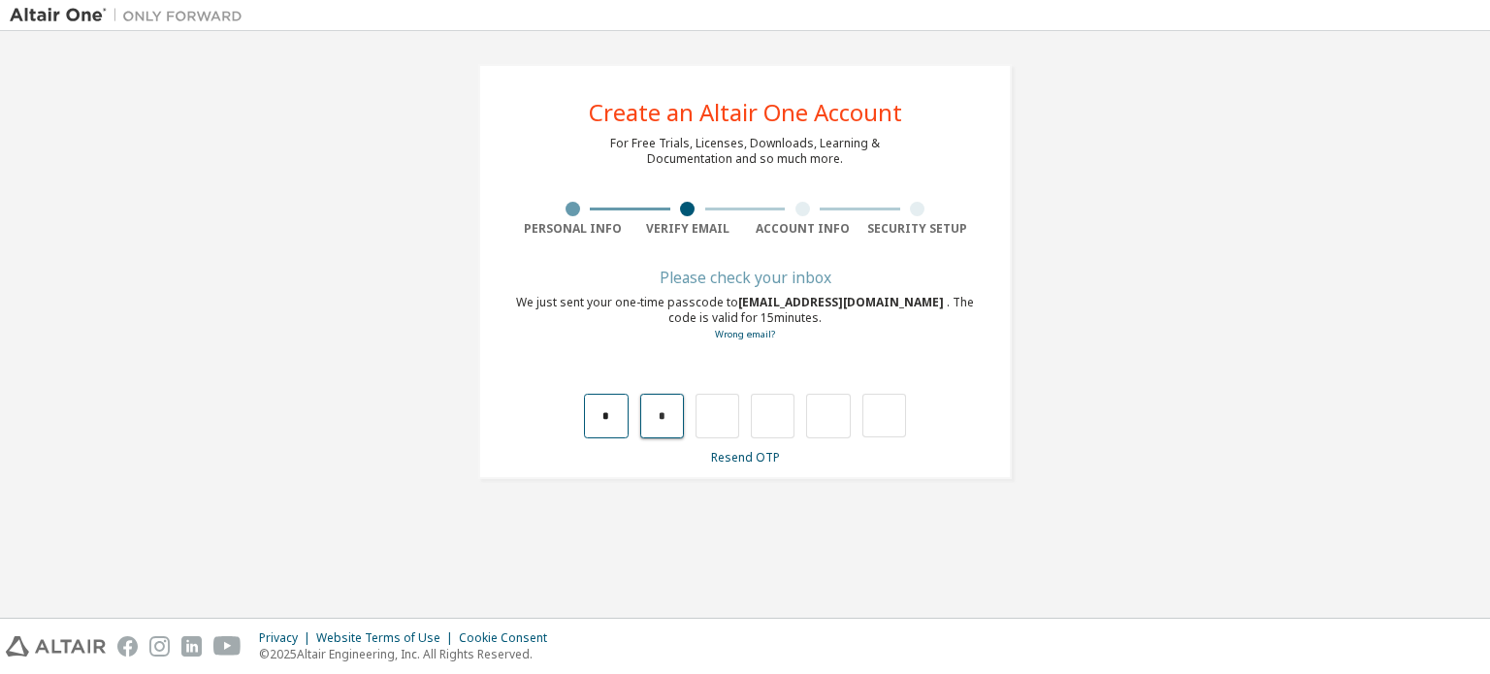
click at [600, 424] on div "* *" at bounding box center [744, 416] width 321 height 45
type input "*"
drag, startPoint x: 727, startPoint y: 423, endPoint x: 675, endPoint y: 420, distance: 51.5
click at [675, 420] on div "* * *" at bounding box center [744, 416] width 321 height 45
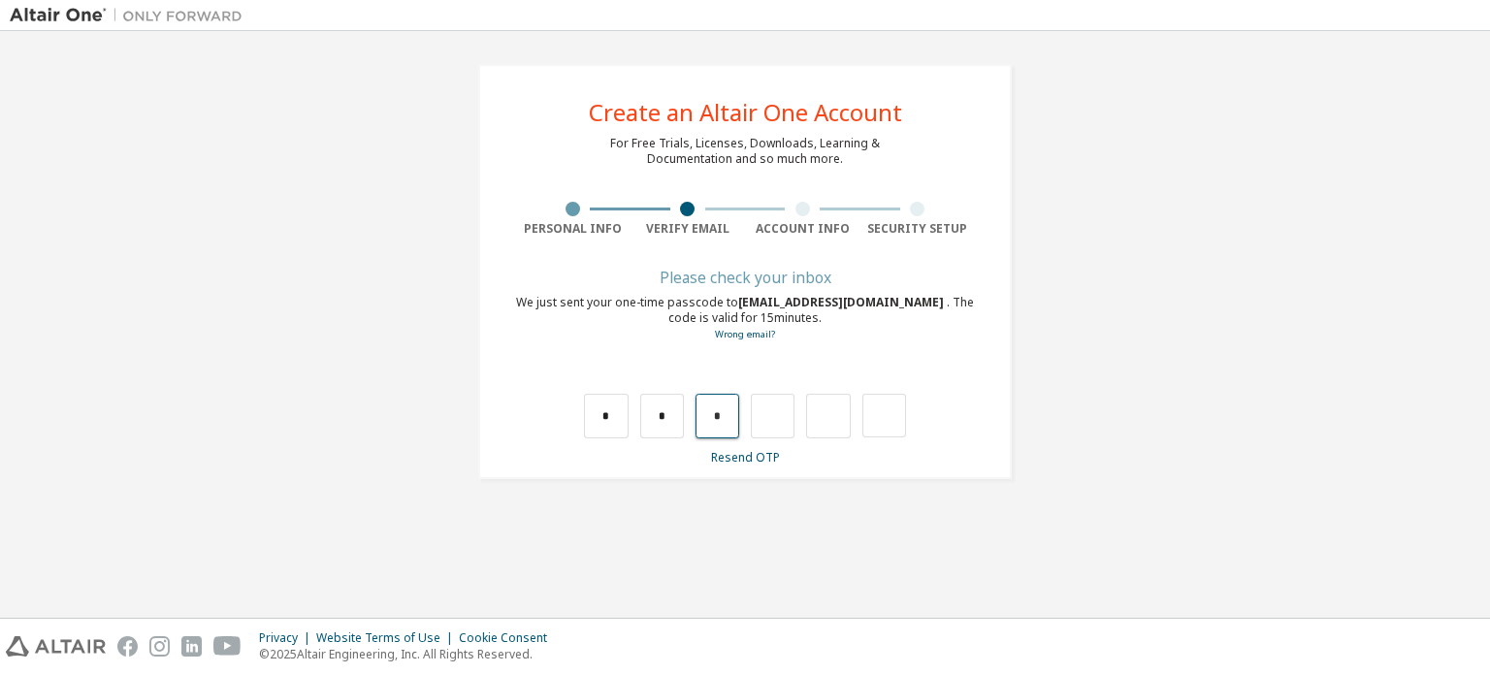
type input "*"
drag, startPoint x: 786, startPoint y: 414, endPoint x: 762, endPoint y: 412, distance: 23.4
click at [762, 412] on input "*" at bounding box center [773, 416] width 44 height 45
type input "*"
drag, startPoint x: 846, startPoint y: 418, endPoint x: 813, endPoint y: 419, distance: 33.0
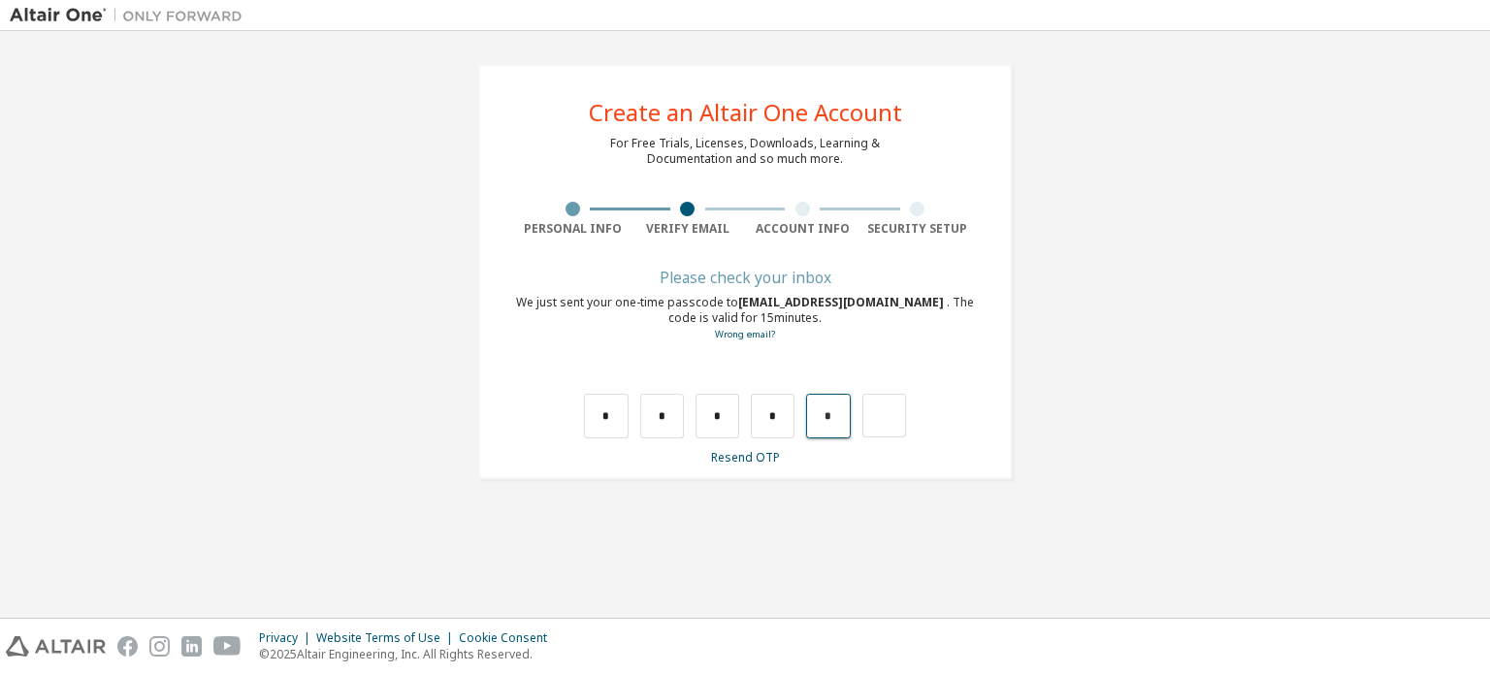
click at [813, 419] on input "*" at bounding box center [828, 416] width 44 height 45
type input "*"
click at [865, 419] on div "*" at bounding box center [872, 416] width 44 height 45
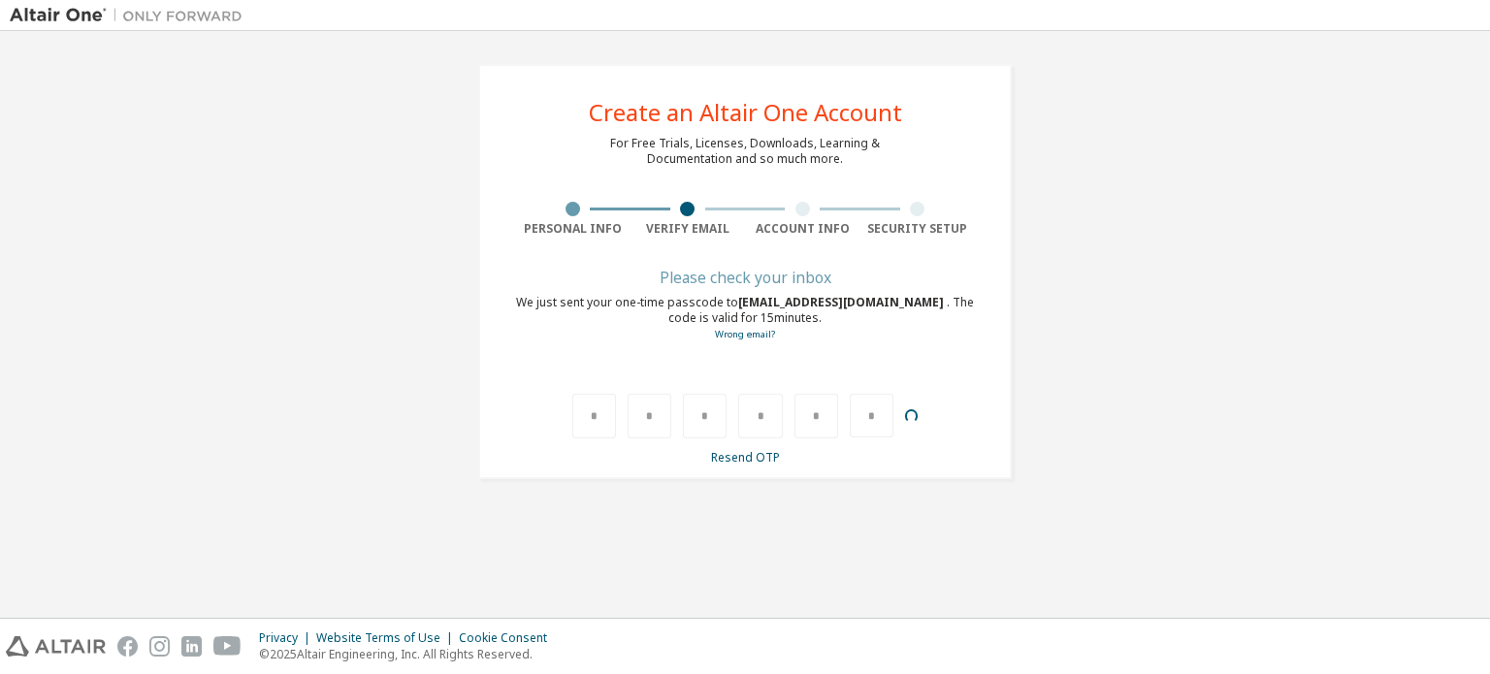
click at [865, 419] on div "*" at bounding box center [872, 416] width 44 height 45
click at [870, 418] on div "*" at bounding box center [872, 416] width 44 height 45
click at [870, 418] on div at bounding box center [872, 416] width 44 height 45
click at [621, 426] on input "text" at bounding box center [606, 416] width 44 height 45
type input "*"
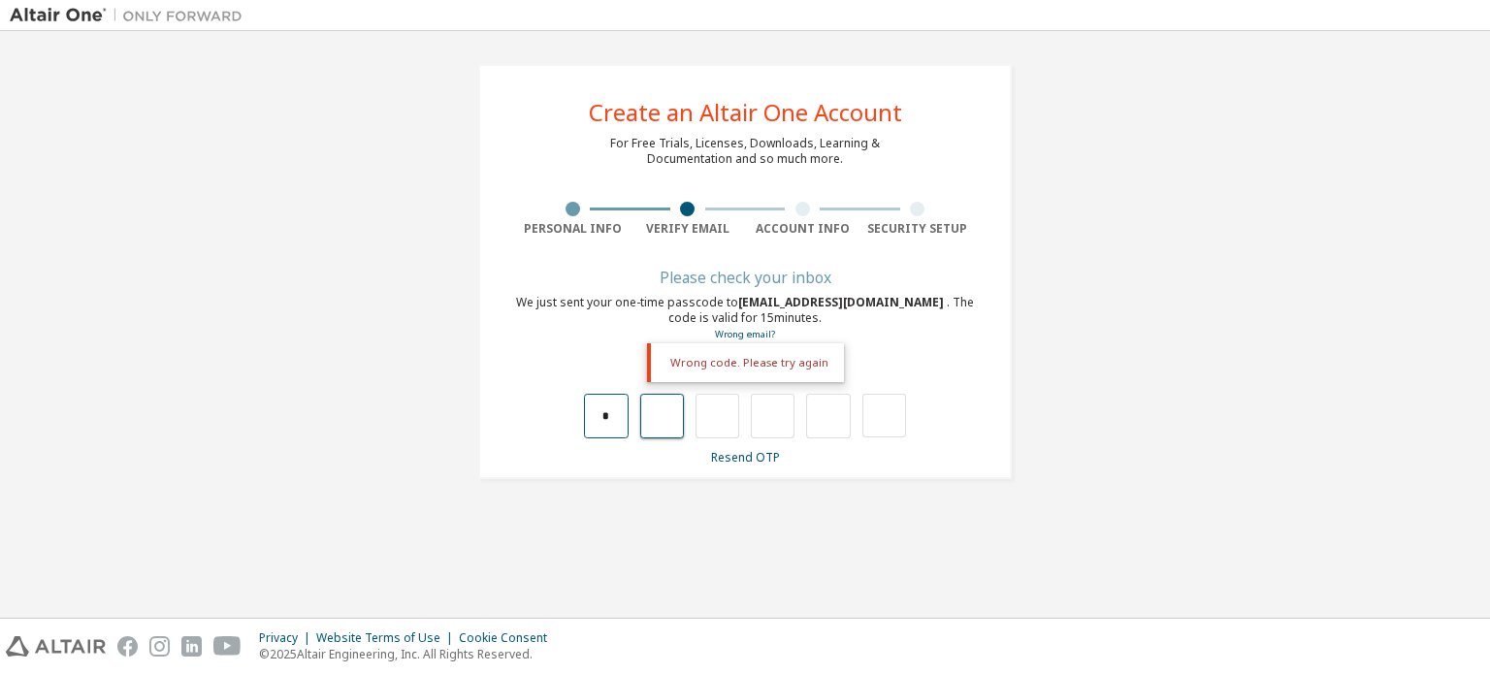
type input "*"
click at [664, 422] on input "*" at bounding box center [662, 416] width 44 height 45
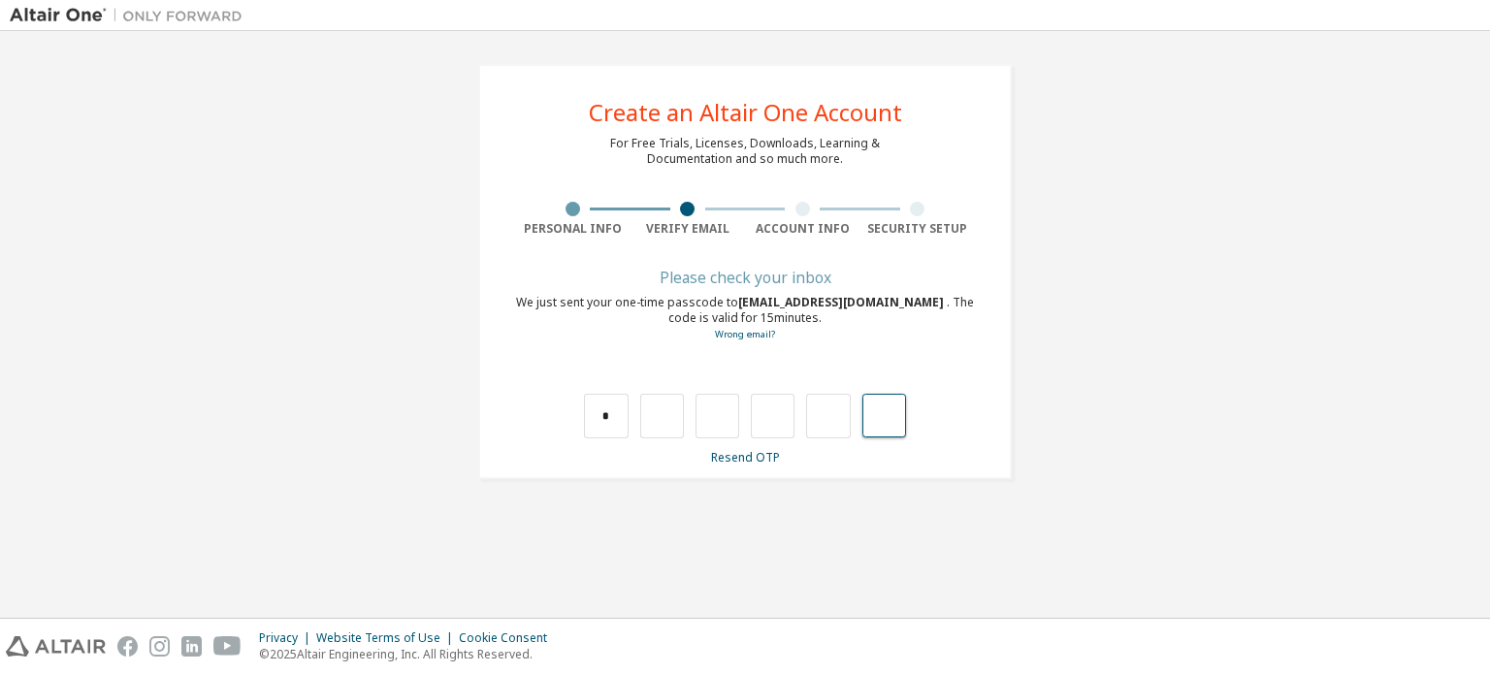
click at [882, 422] on input "text" at bounding box center [884, 416] width 44 height 44
type input "*"
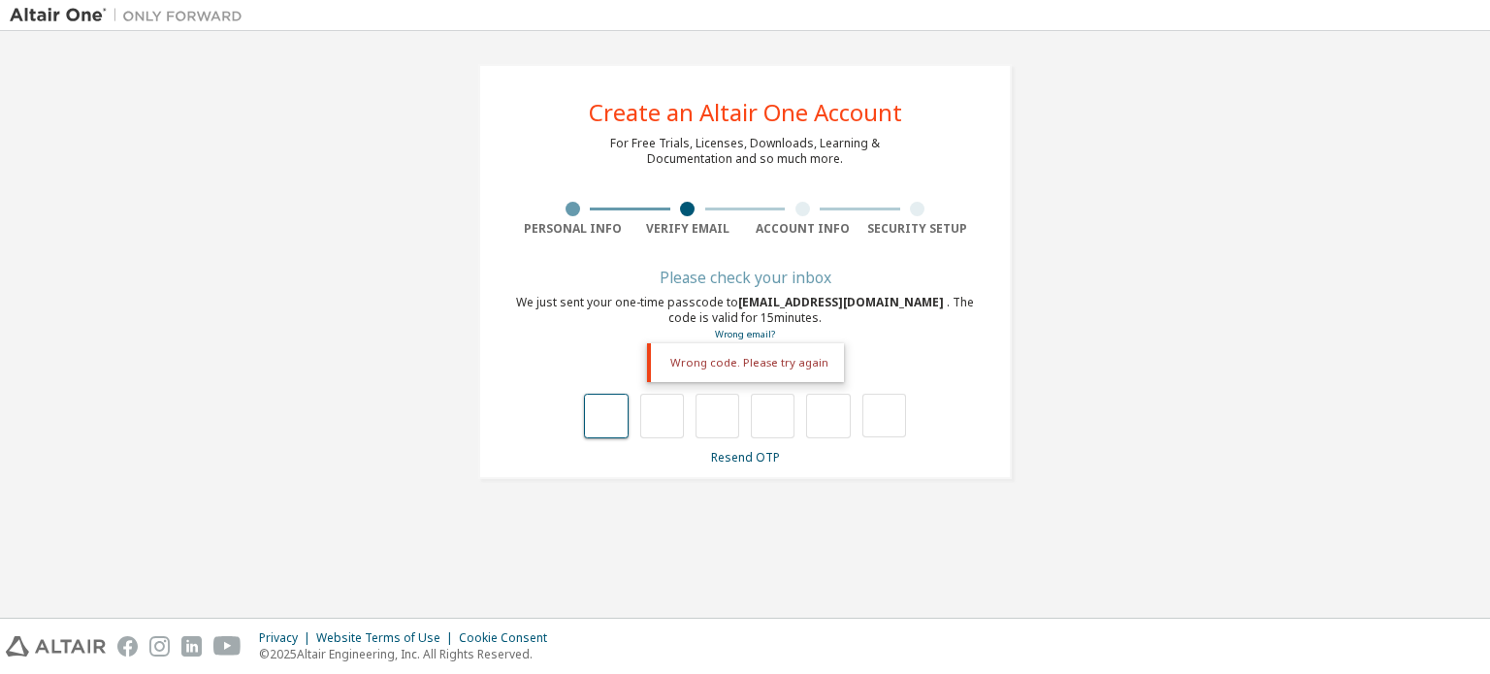
click at [615, 412] on input "text" at bounding box center [606, 416] width 44 height 45
type input "*"
click at [621, 418] on input "*" at bounding box center [606, 416] width 44 height 45
drag, startPoint x: 621, startPoint y: 418, endPoint x: 555, endPoint y: 410, distance: 66.4
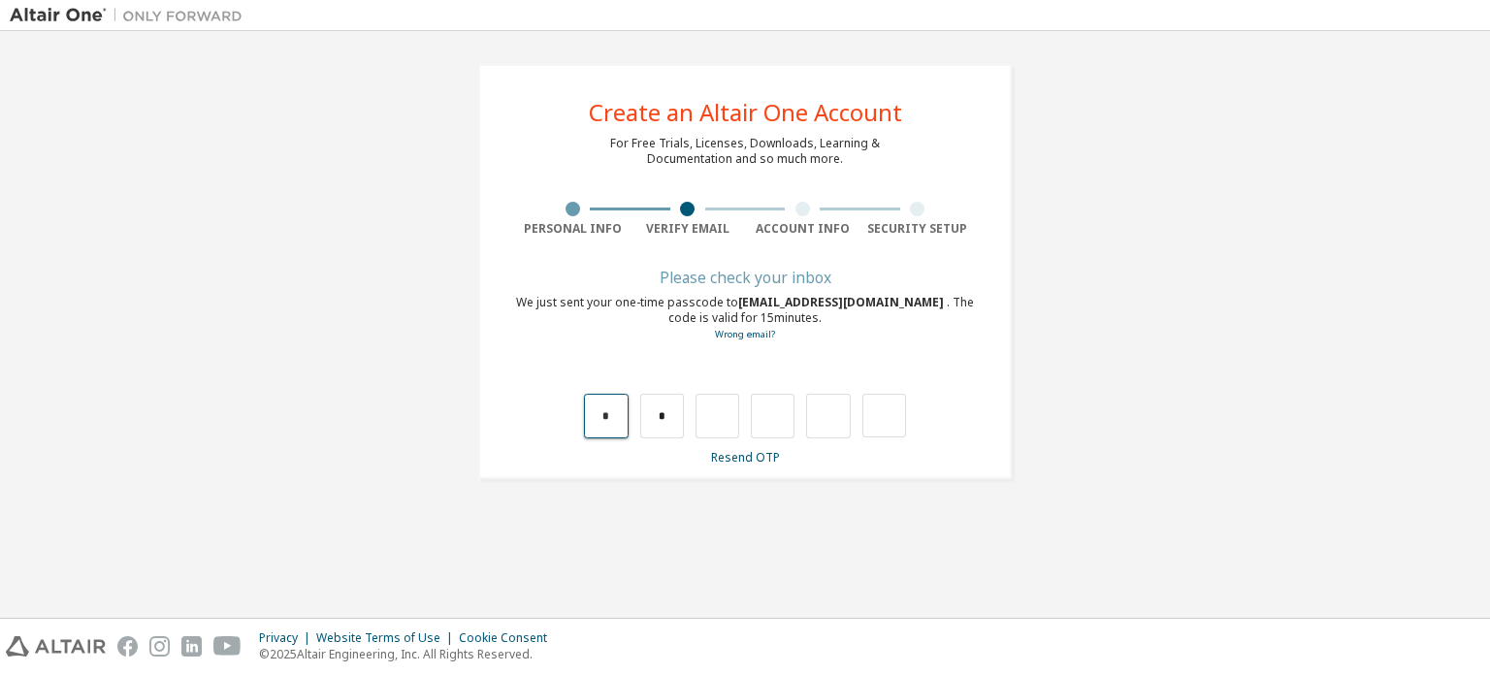
click at [555, 410] on div "* *" at bounding box center [745, 396] width 460 height 84
type input "*"
click at [821, 419] on input "text" at bounding box center [828, 416] width 44 height 45
type input "*"
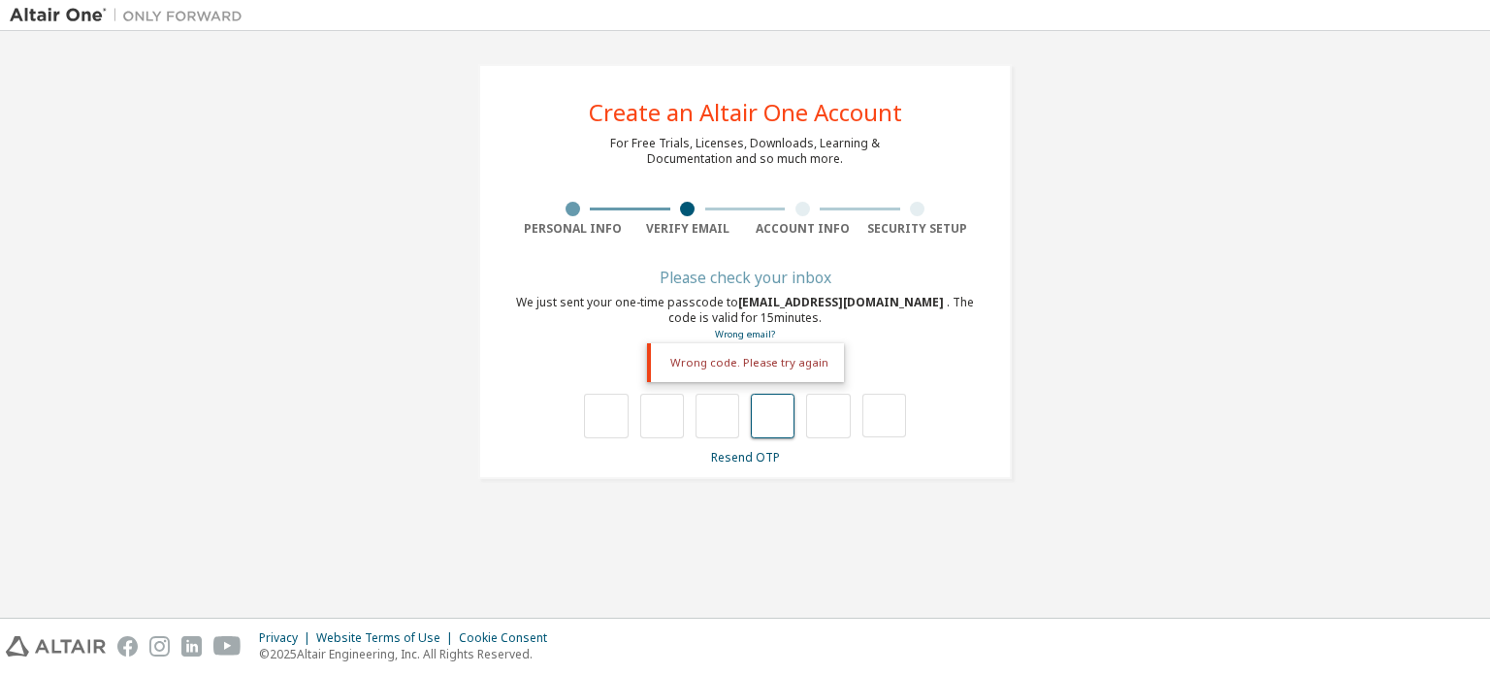
click at [764, 424] on input "text" at bounding box center [773, 416] width 44 height 45
type input "*"
click at [830, 426] on input "*" at bounding box center [828, 416] width 44 height 45
type input "*"
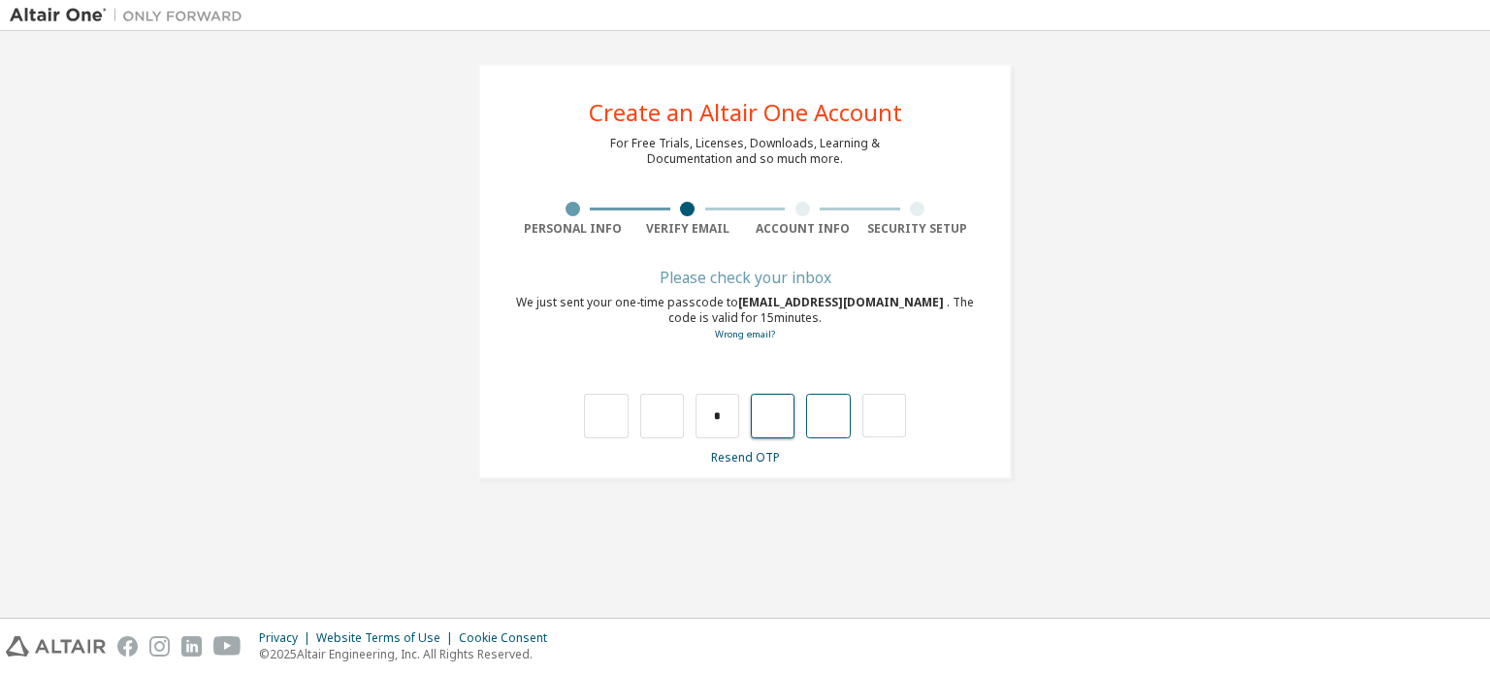
type input "*"
click at [751, 453] on link "Resend OTP" at bounding box center [745, 457] width 69 height 16
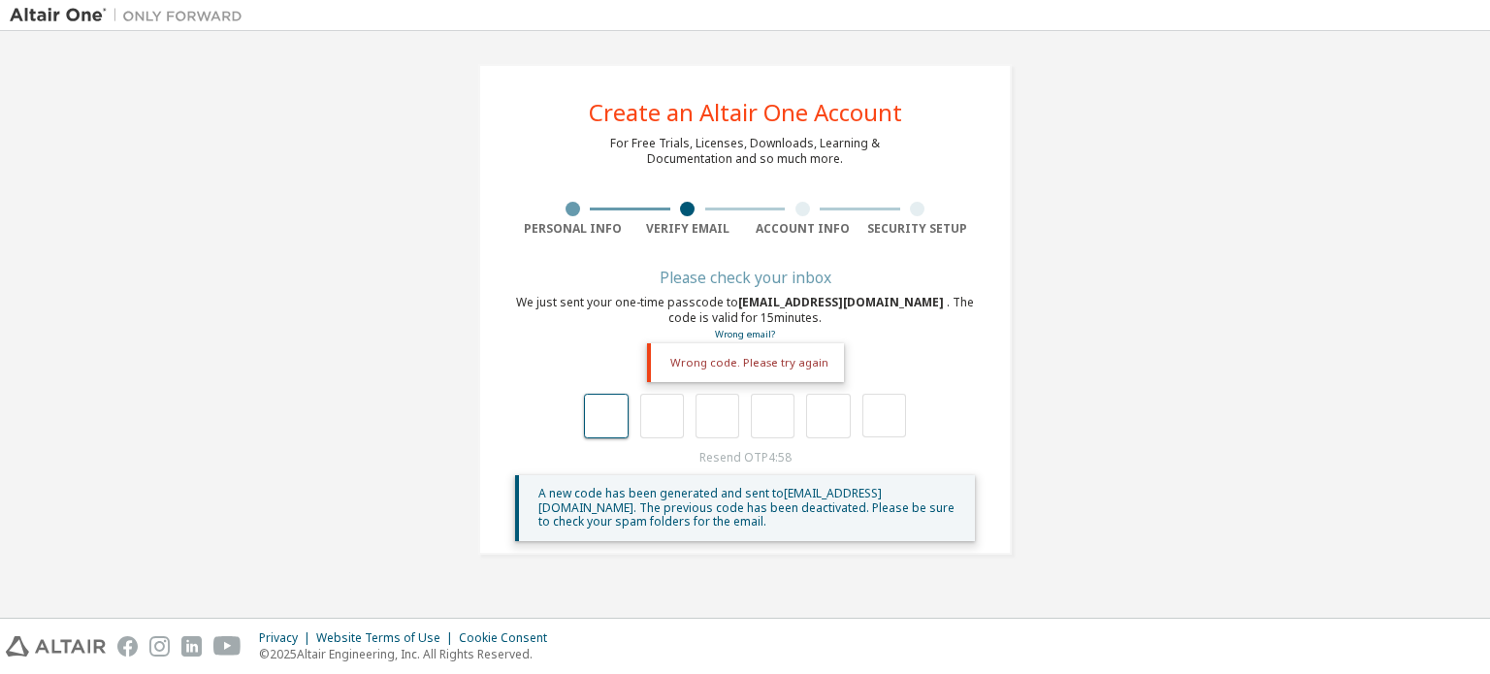
click at [613, 407] on input "text" at bounding box center [606, 416] width 44 height 45
type input "*"
click at [611, 422] on input "*" at bounding box center [606, 416] width 44 height 45
type input "*"
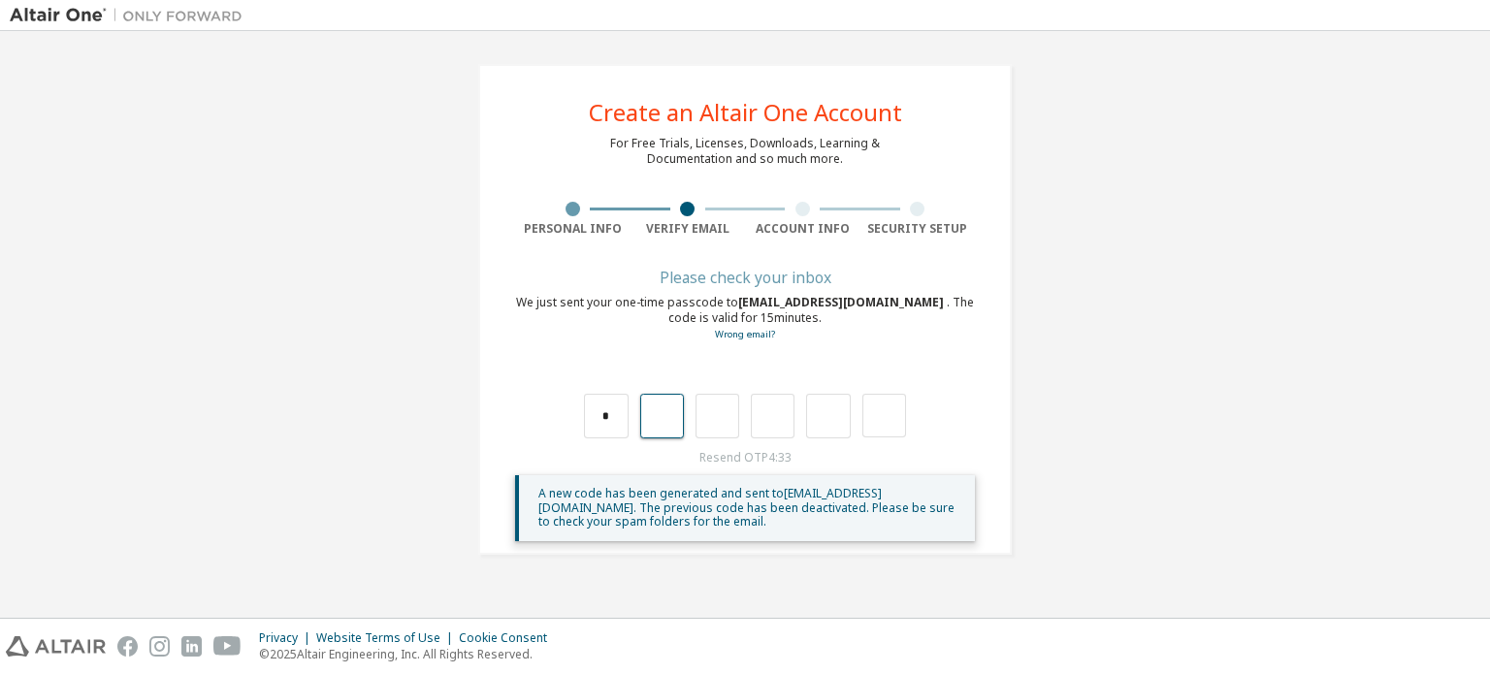
type input "*"
click at [671, 418] on input "*" at bounding box center [662, 416] width 44 height 45
type input "*"
click at [671, 418] on input "*" at bounding box center [662, 416] width 44 height 45
type input "*"
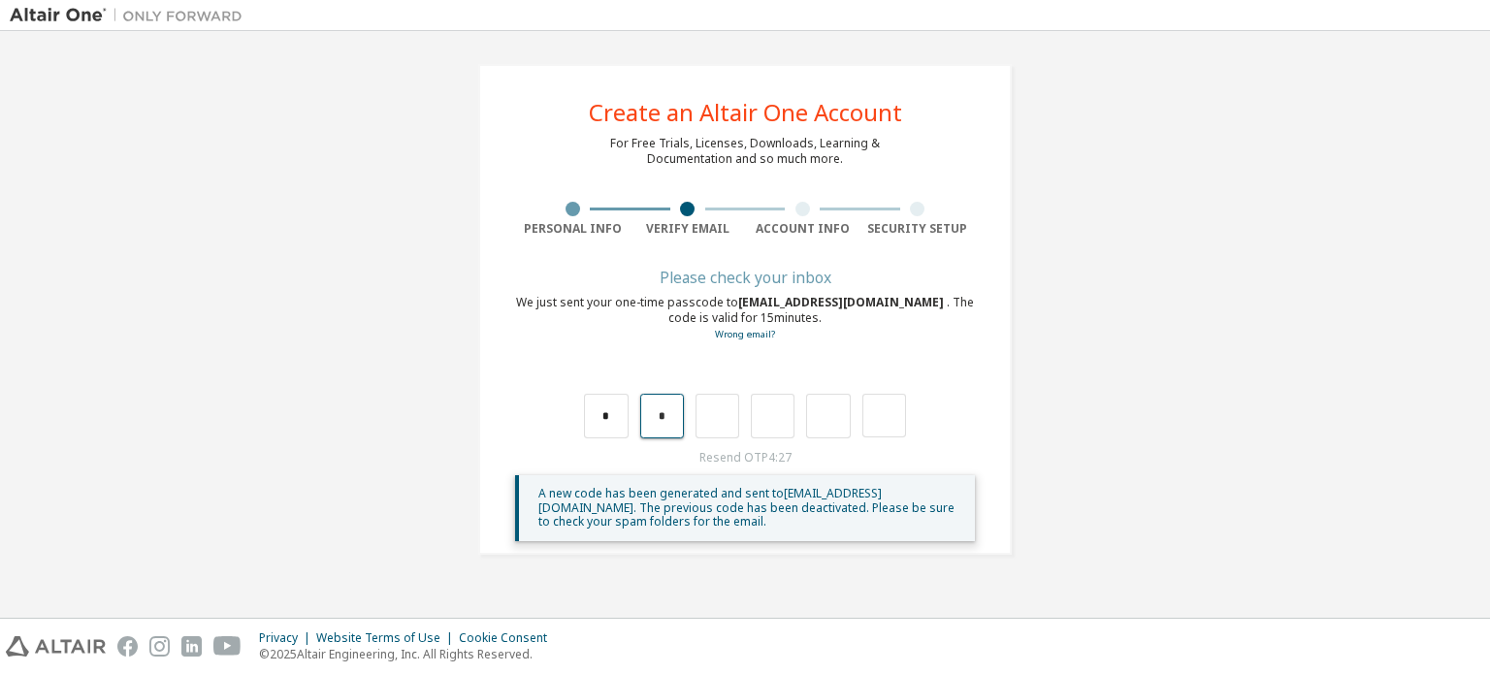
click at [667, 414] on input "*" at bounding box center [662, 416] width 44 height 45
type input "*"
click at [667, 420] on input "*" at bounding box center [662, 416] width 44 height 45
type input "*"
click at [667, 420] on input "*" at bounding box center [662, 416] width 44 height 45
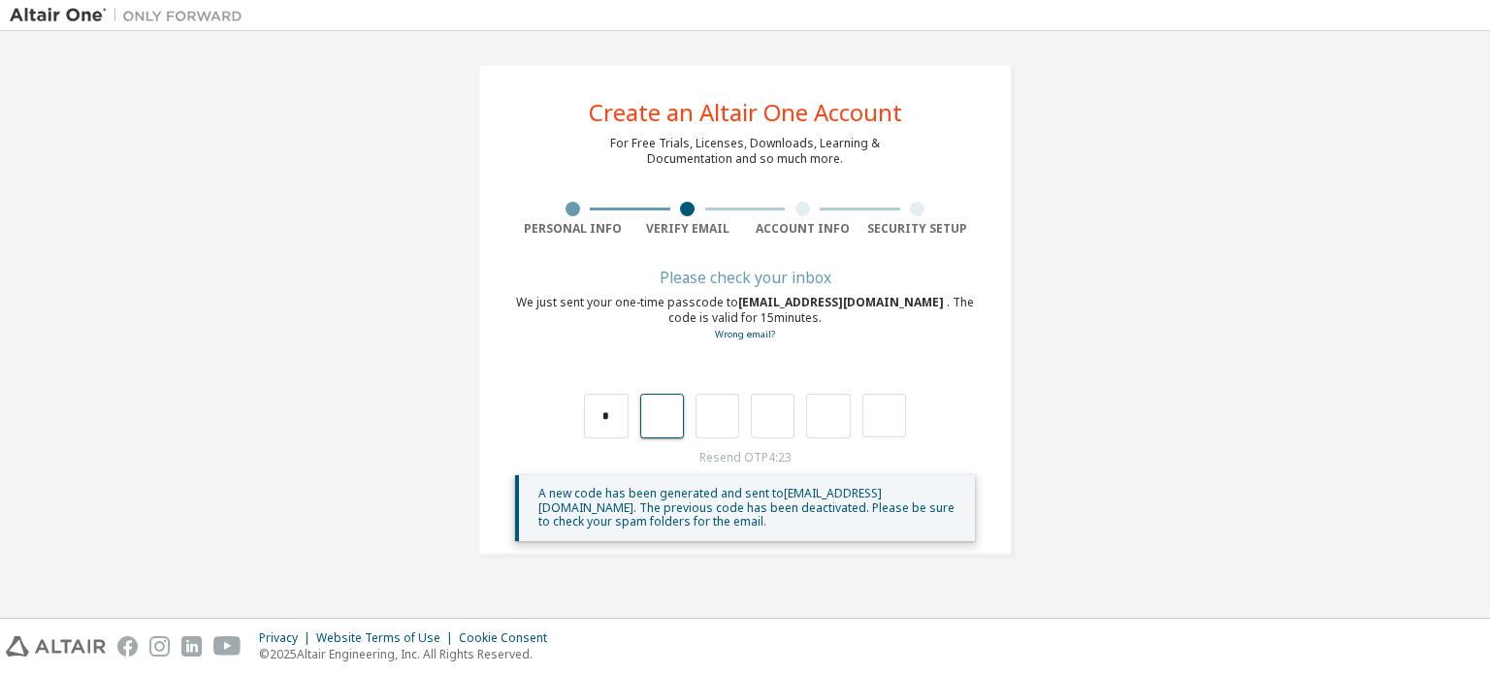
type input "*"
click at [667, 420] on input "*" at bounding box center [662, 416] width 44 height 45
type input "*"
click at [667, 420] on input "*" at bounding box center [662, 416] width 44 height 45
type input "*"
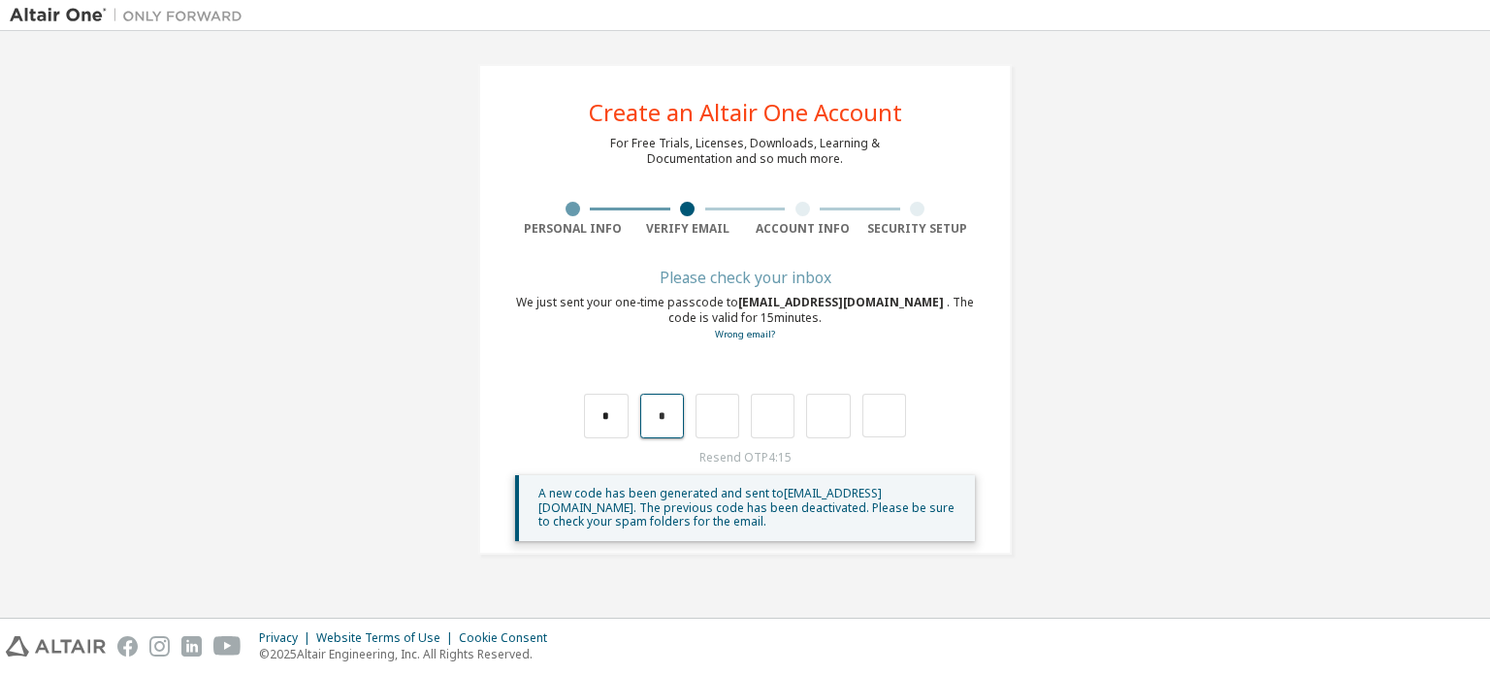
drag, startPoint x: 673, startPoint y: 406, endPoint x: 658, endPoint y: 410, distance: 16.0
click at [658, 410] on input "*" at bounding box center [662, 416] width 44 height 45
type input "*"
drag, startPoint x: 665, startPoint y: 411, endPoint x: 644, endPoint y: 411, distance: 20.4
click at [644, 411] on input "*" at bounding box center [662, 416] width 44 height 45
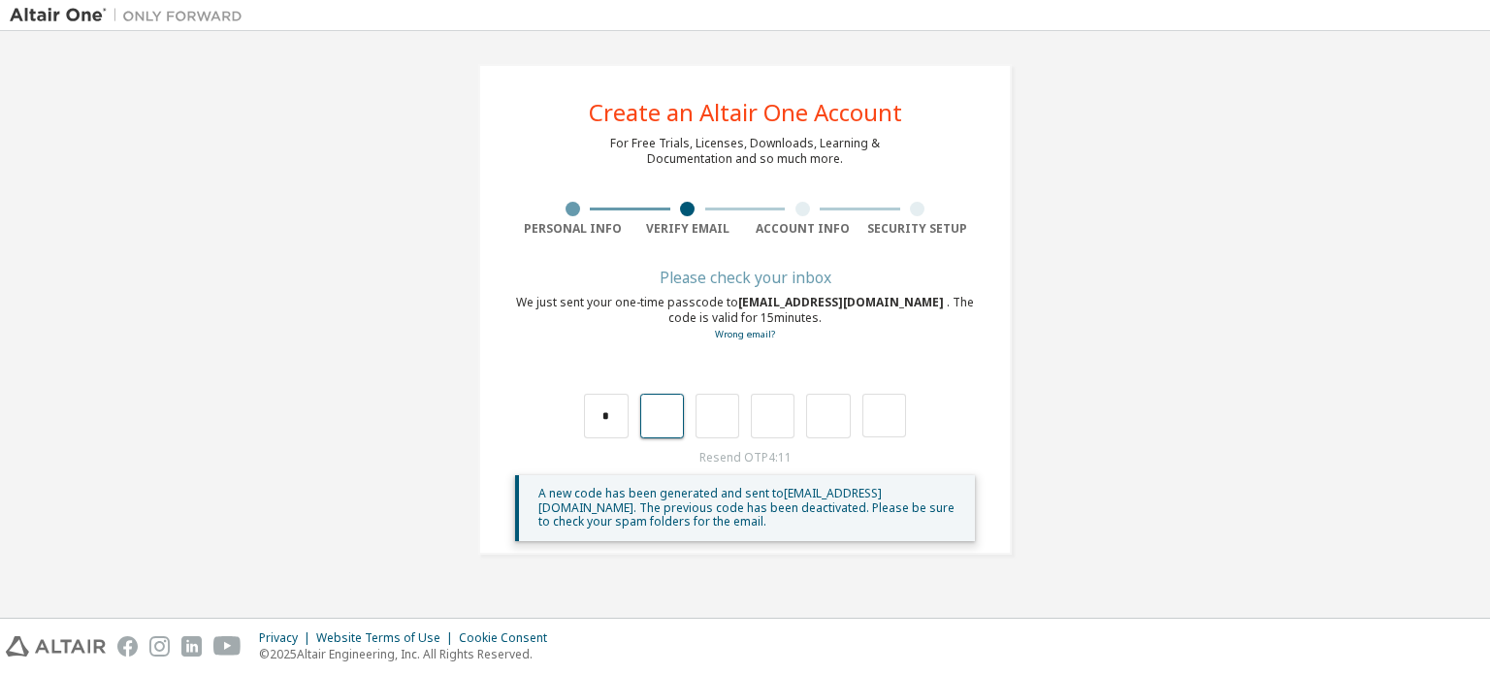
type input "*"
drag, startPoint x: 675, startPoint y: 423, endPoint x: 638, endPoint y: 422, distance: 36.9
click at [638, 422] on div "* *" at bounding box center [744, 416] width 321 height 45
type input "*"
click at [684, 410] on div "* *" at bounding box center [744, 416] width 321 height 45
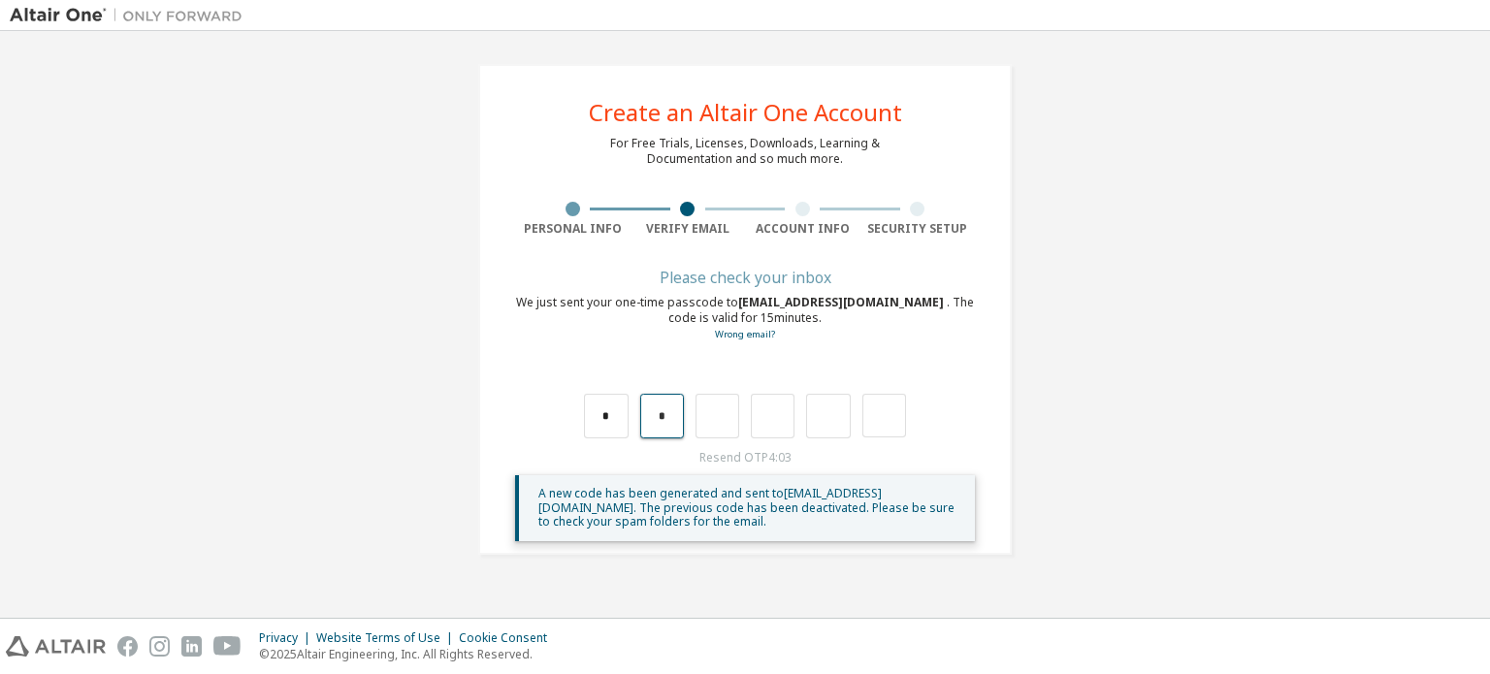
click at [675, 410] on input "*" at bounding box center [662, 416] width 44 height 45
type input "*"
click at [665, 414] on input "*" at bounding box center [662, 416] width 44 height 45
type input "*"
click at [675, 419] on input "*" at bounding box center [662, 416] width 44 height 45
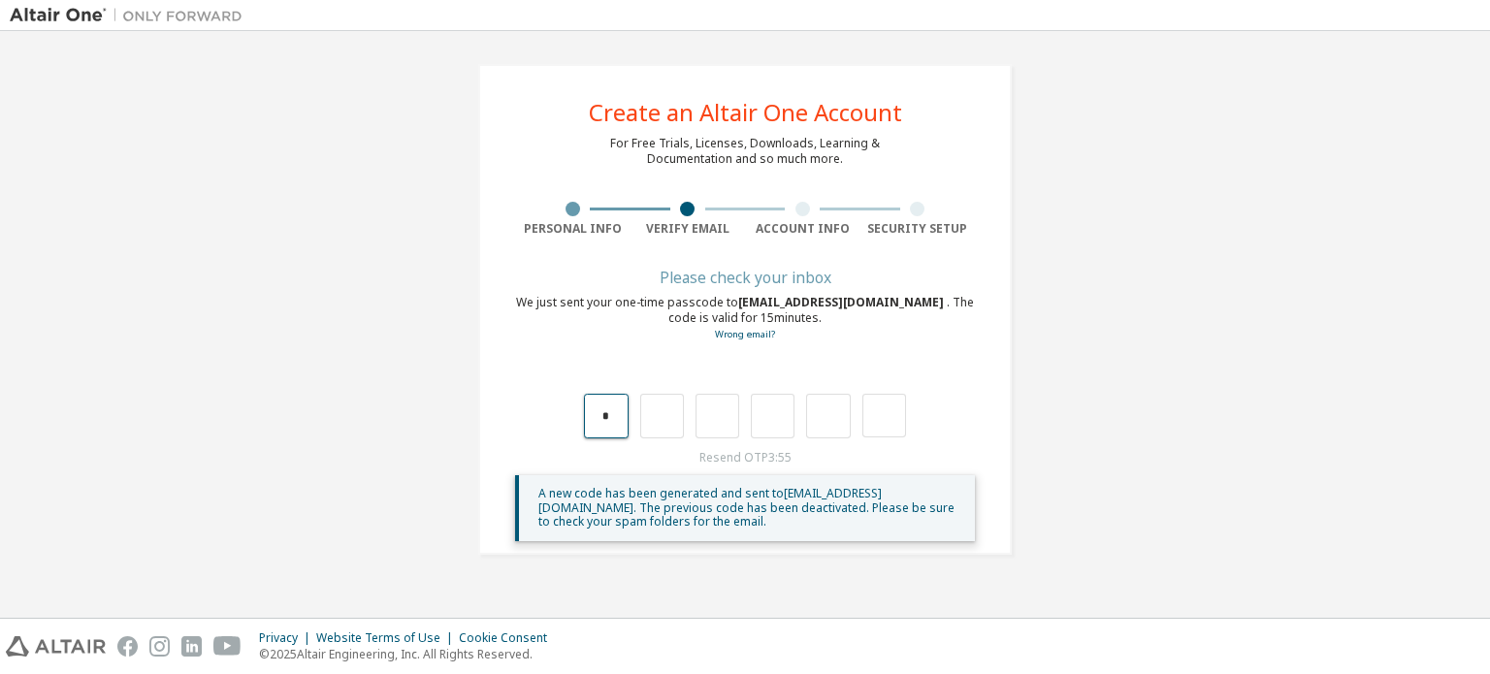
drag, startPoint x: 615, startPoint y: 425, endPoint x: 592, endPoint y: 423, distance: 23.4
click at [592, 423] on input "*" at bounding box center [606, 416] width 44 height 45
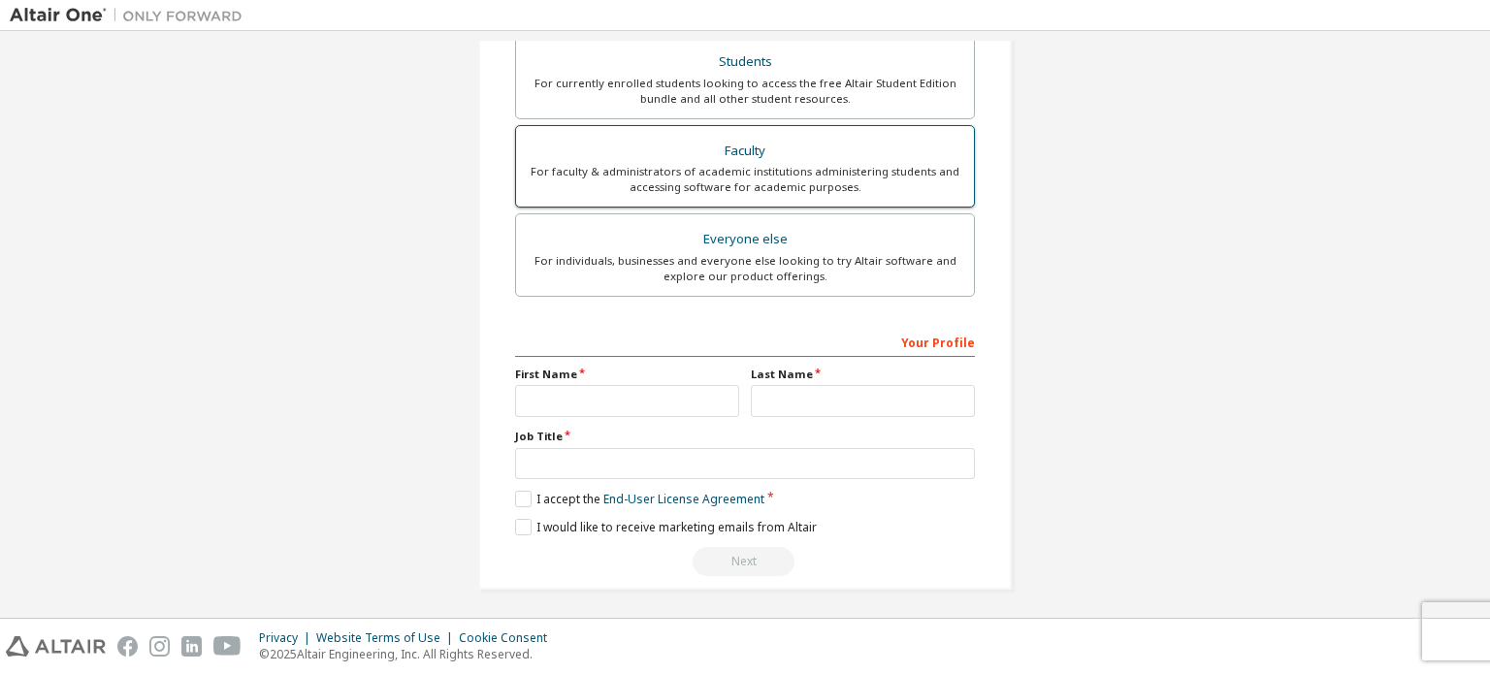
scroll to position [132, 0]
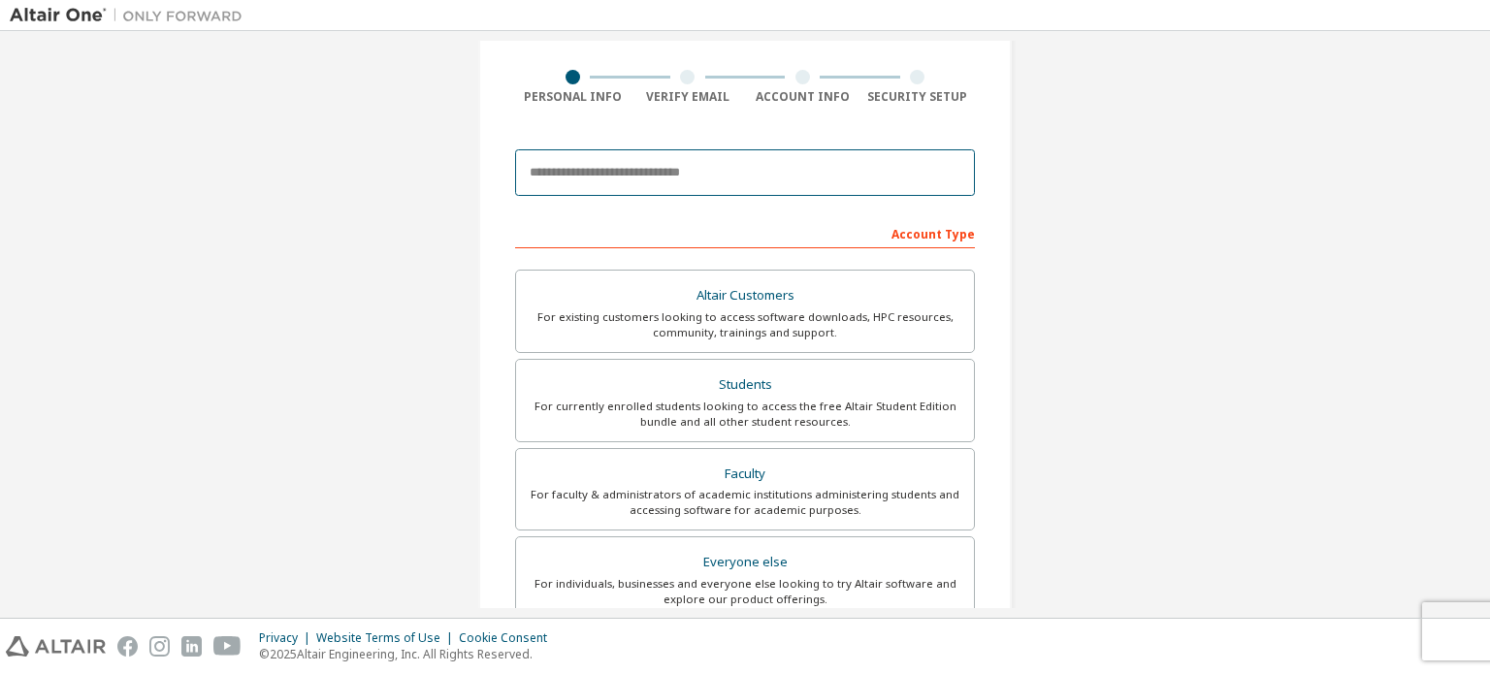
click at [714, 185] on input "email" at bounding box center [745, 172] width 460 height 47
type input "**********"
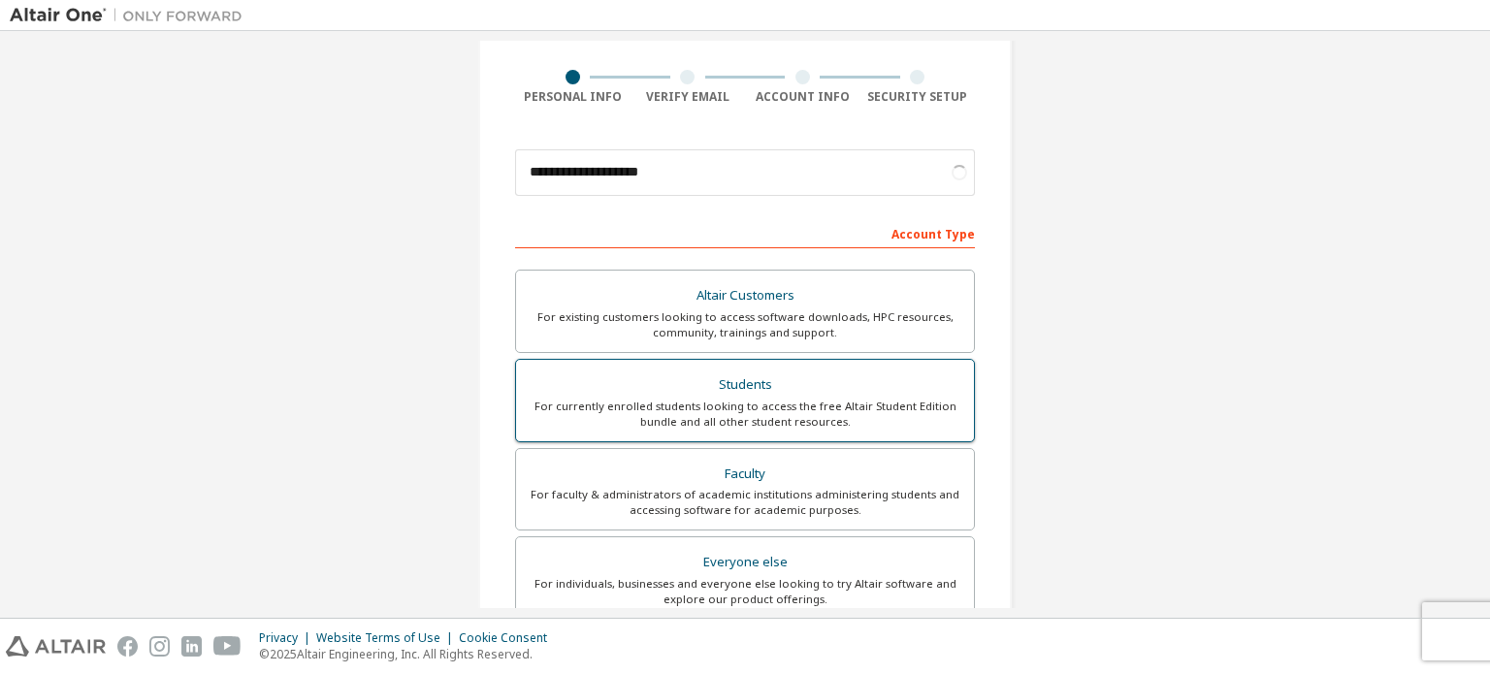
click at [699, 404] on div "For currently enrolled students looking to access the free Altair Student Editi…" at bounding box center [745, 414] width 435 height 31
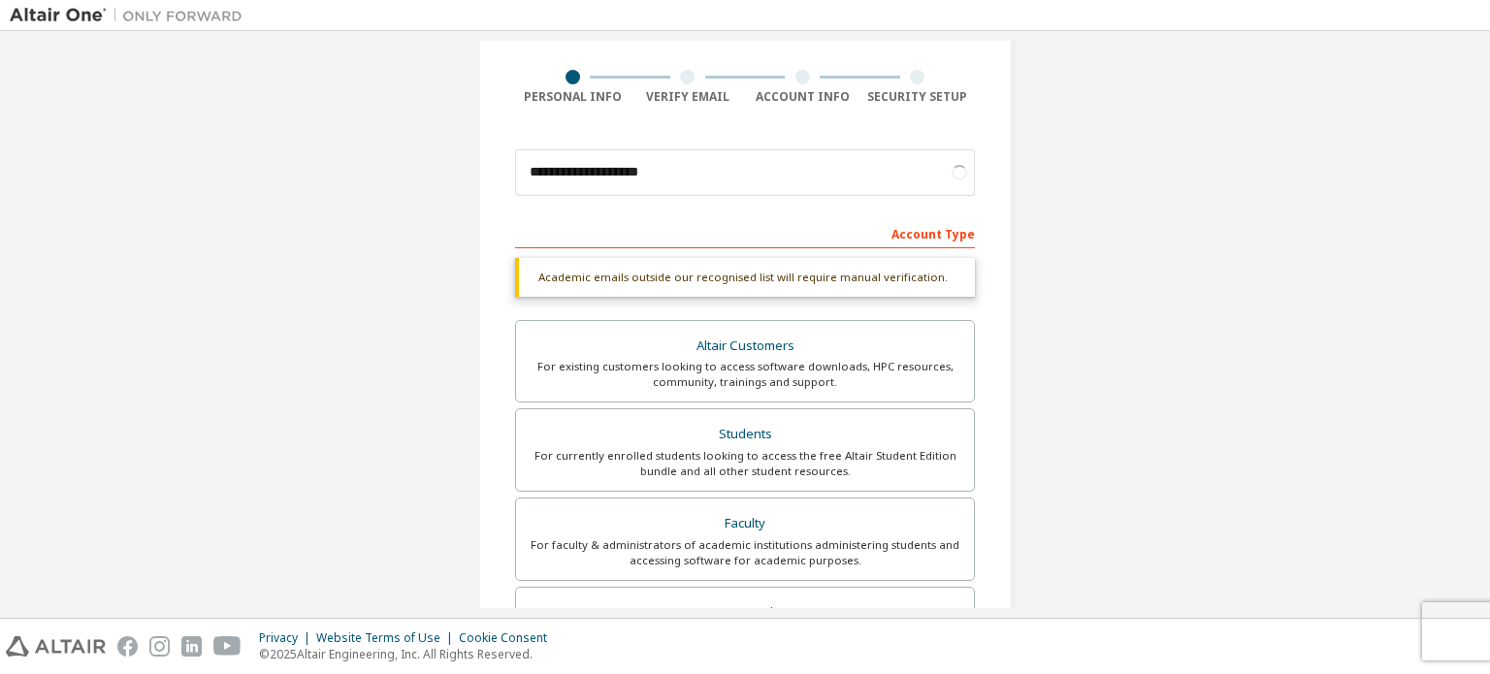
scroll to position [455, 0]
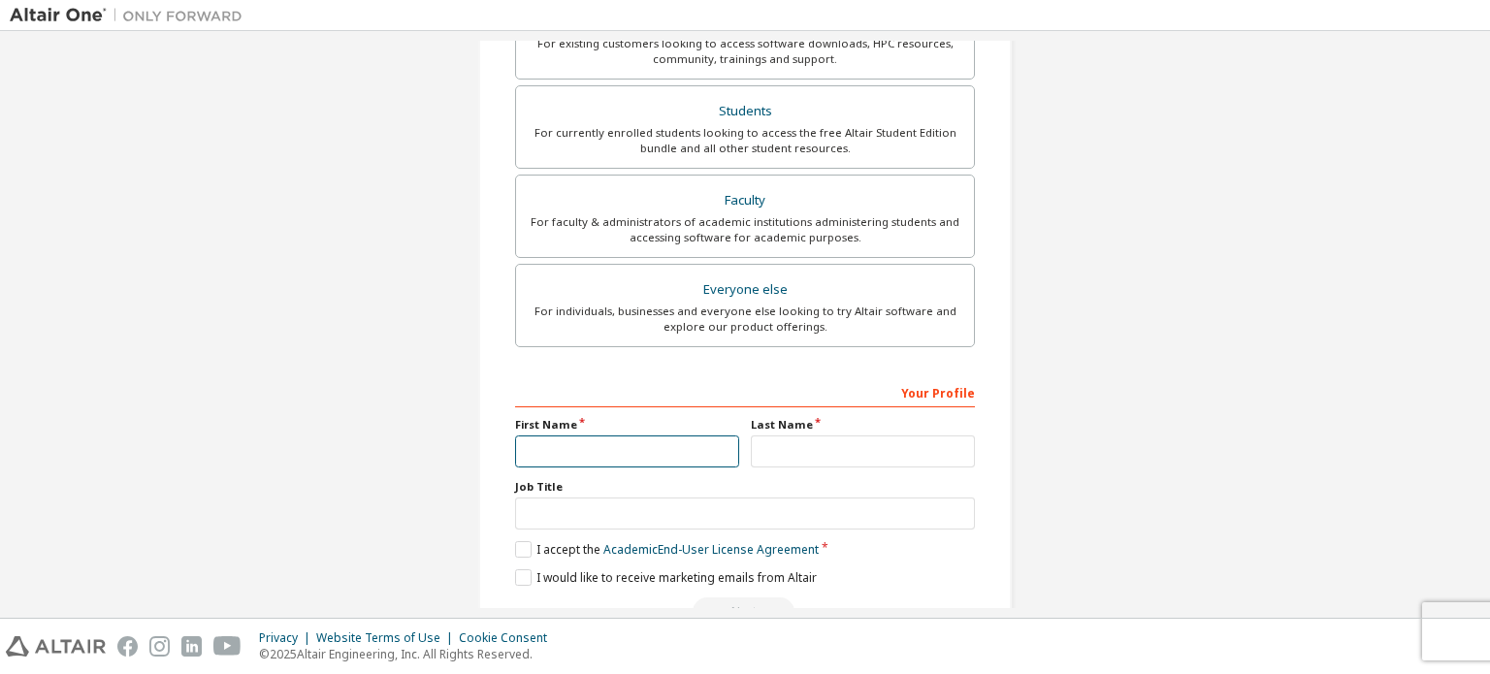
click at [592, 445] on input "text" at bounding box center [627, 452] width 224 height 32
drag, startPoint x: 785, startPoint y: 447, endPoint x: 762, endPoint y: 453, distance: 23.1
click at [785, 447] on input "text" at bounding box center [863, 452] width 224 height 32
click at [623, 451] on input "***" at bounding box center [627, 452] width 224 height 32
click at [607, 436] on input "***" at bounding box center [627, 452] width 224 height 32
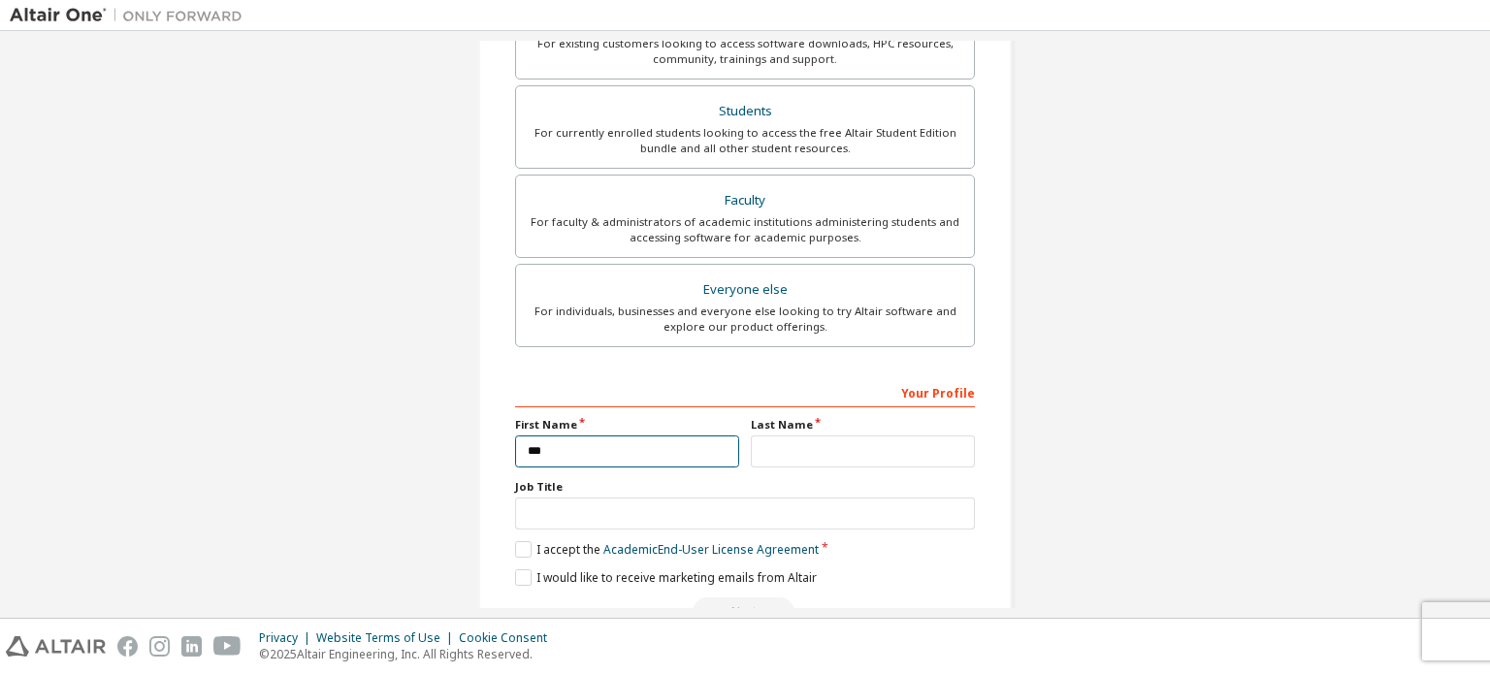
click at [605, 450] on input "***" at bounding box center [627, 452] width 224 height 32
click at [618, 447] on input "***" at bounding box center [627, 452] width 224 height 32
click at [695, 451] on input "***" at bounding box center [627, 451] width 224 height 32
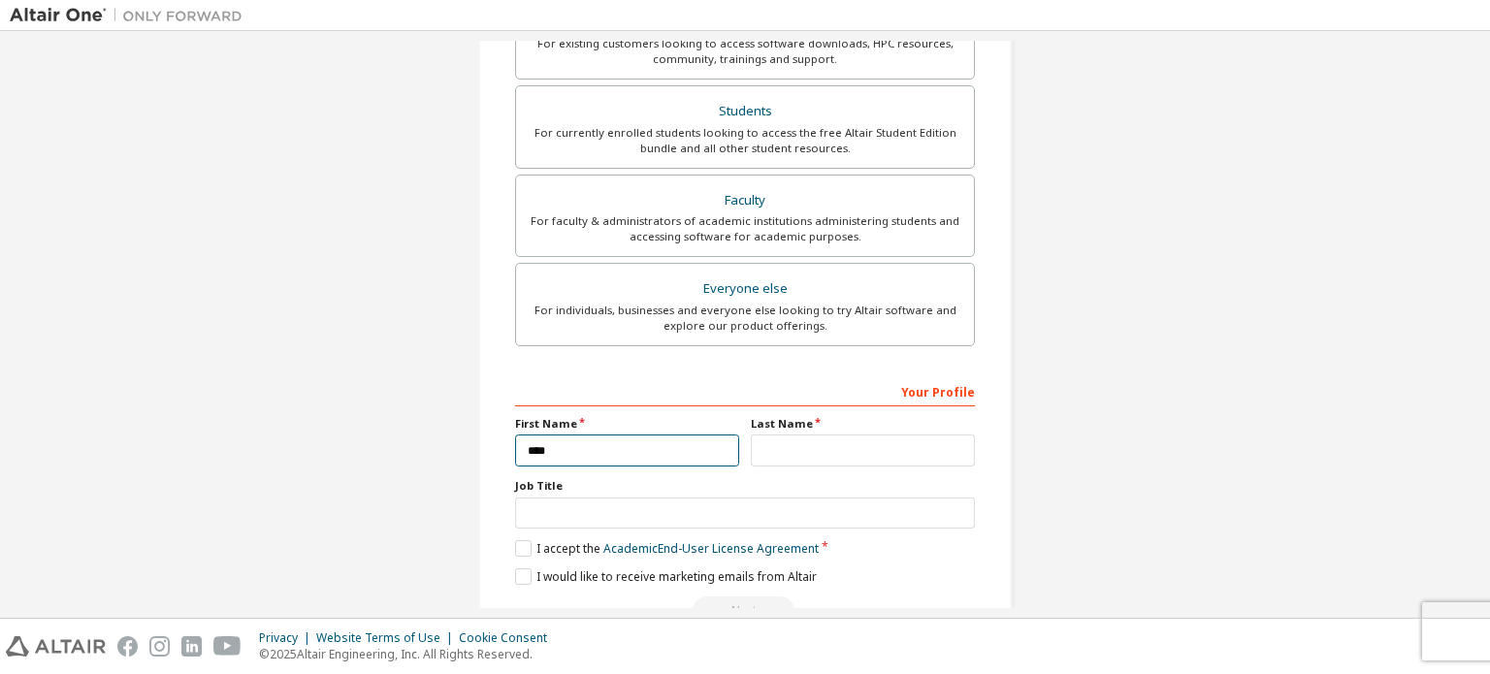
type input "***"
click at [799, 445] on input "text" at bounding box center [863, 451] width 224 height 32
type input "*"
type input "**********"
click at [632, 519] on input "text" at bounding box center [745, 514] width 460 height 32
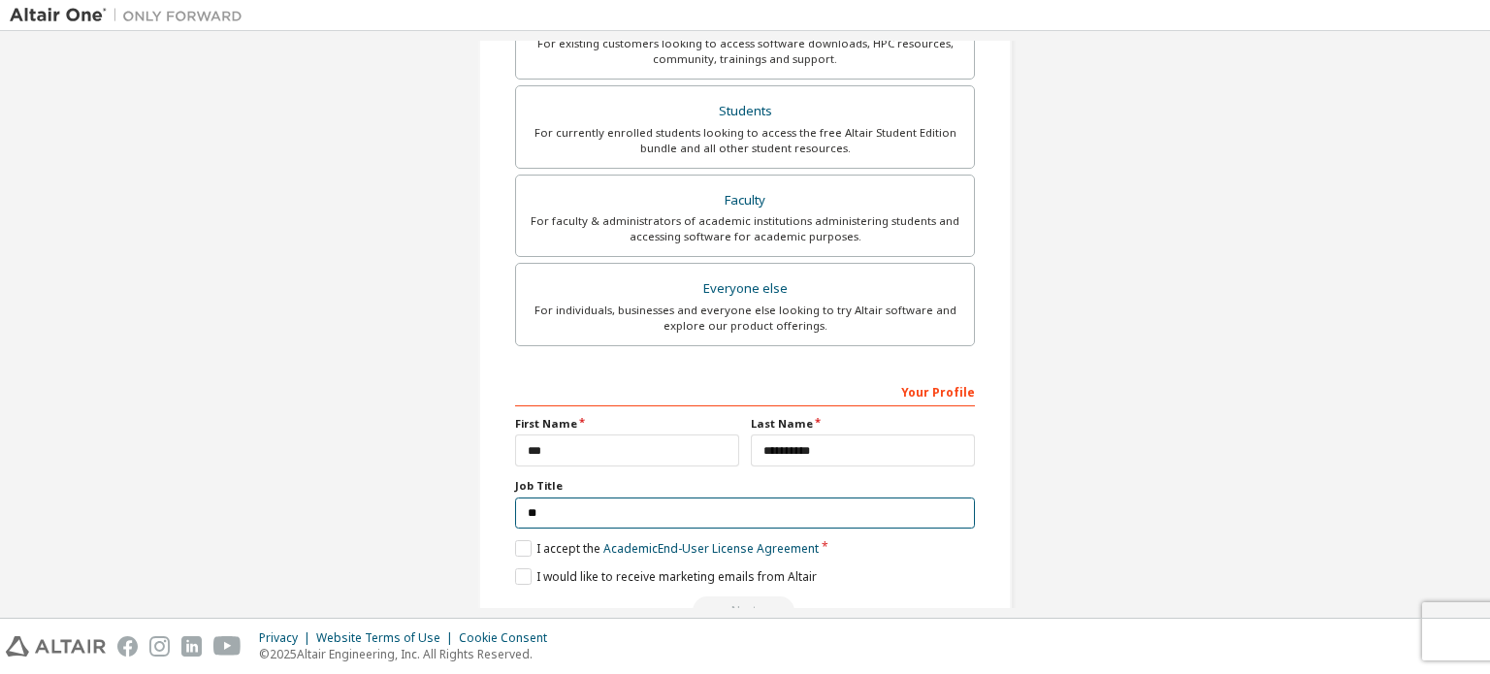
click at [609, 521] on input "**" at bounding box center [745, 514] width 460 height 32
type input "*******"
click at [520, 550] on label "I accept the Academic End-User License Agreement" at bounding box center [667, 548] width 304 height 16
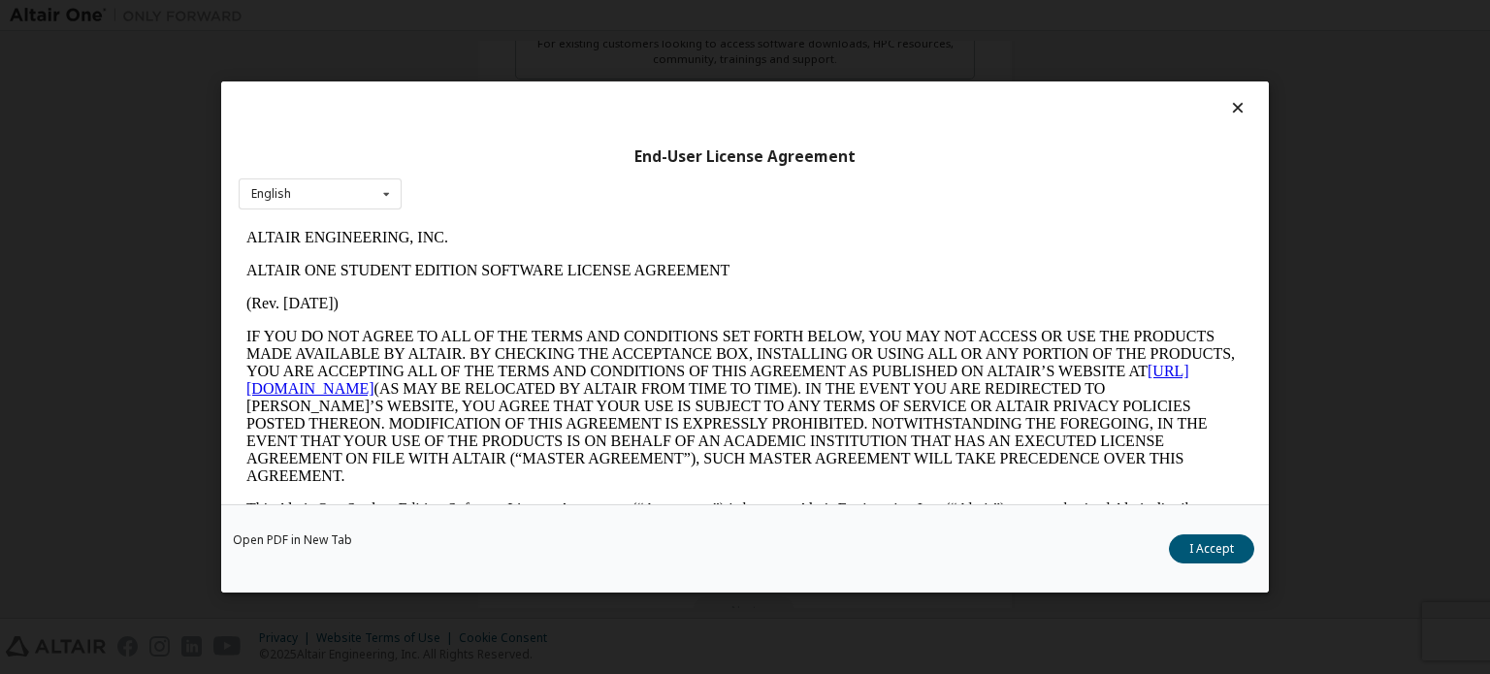
scroll to position [0, 0]
click at [1220, 547] on button "I Accept" at bounding box center [1211, 549] width 85 height 29
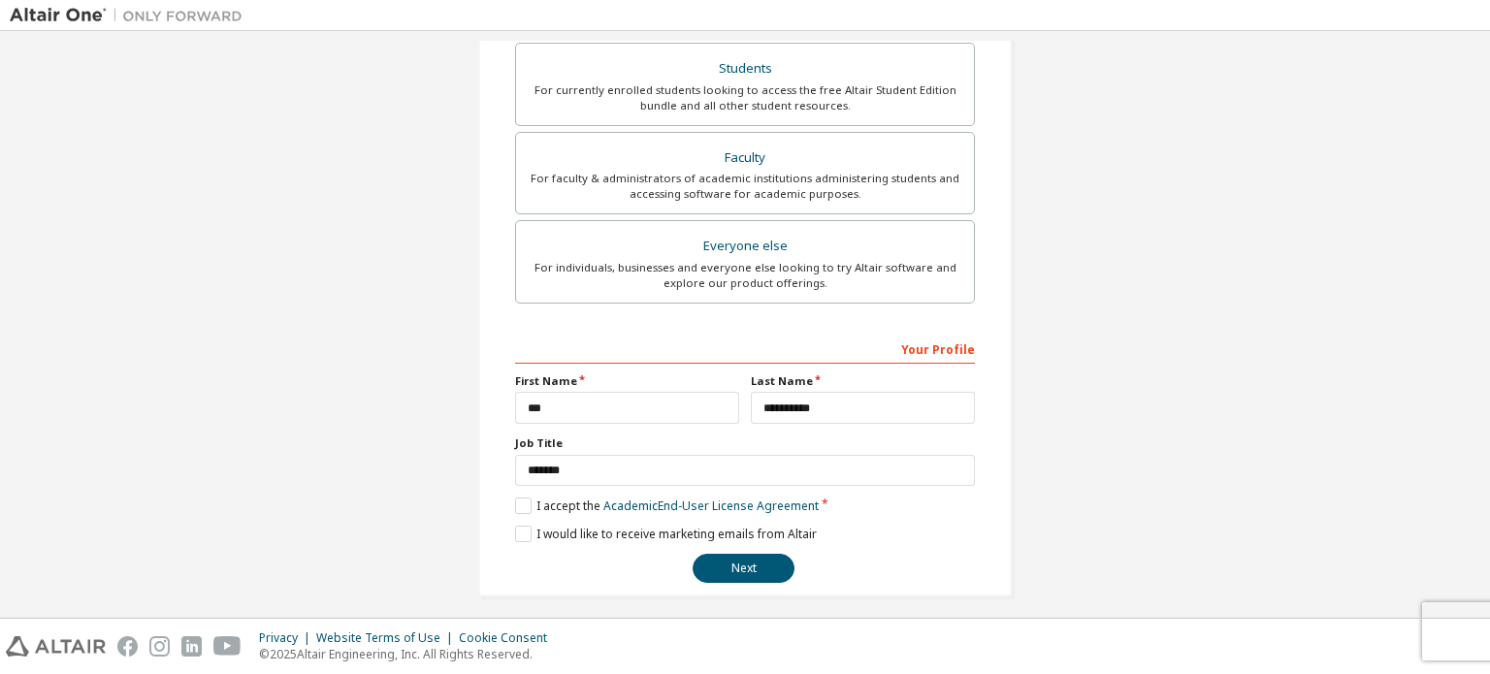
scroll to position [455, 0]
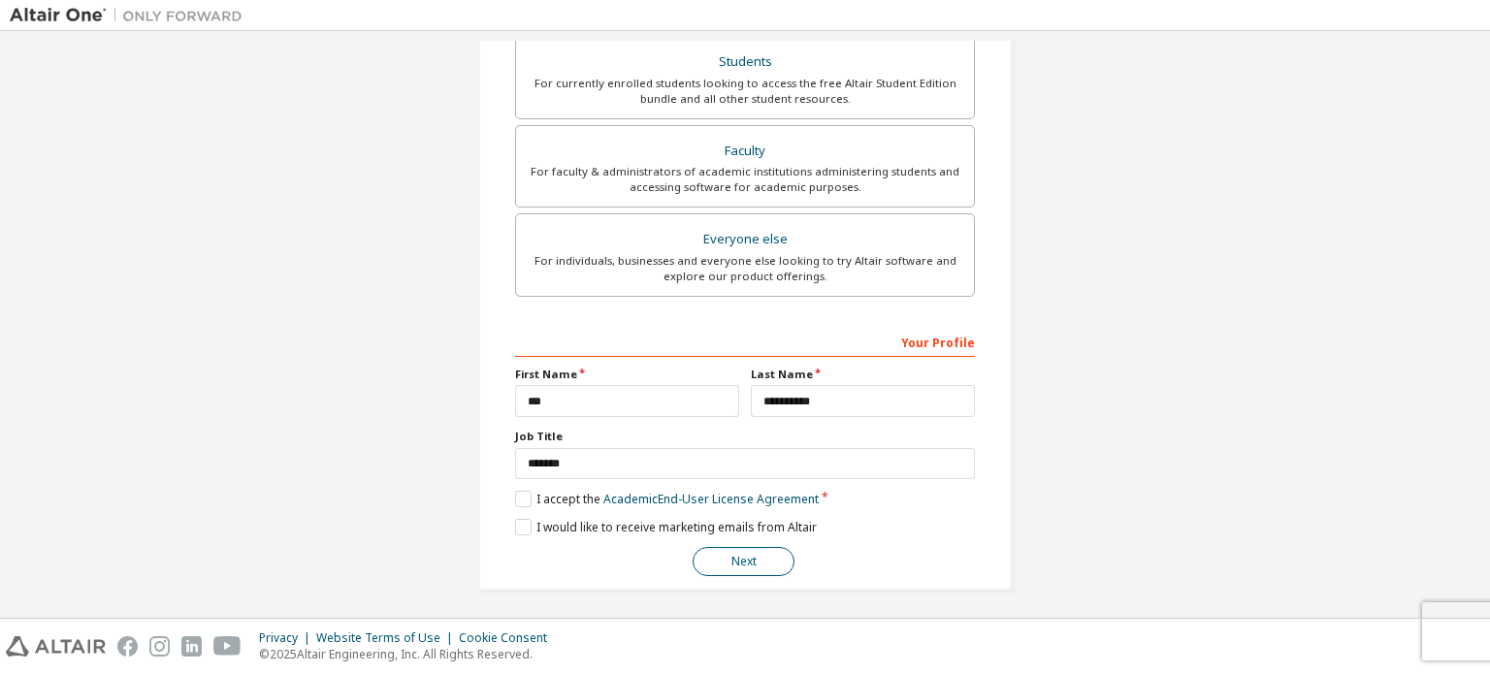
click at [761, 558] on button "Next" at bounding box center [744, 561] width 102 height 29
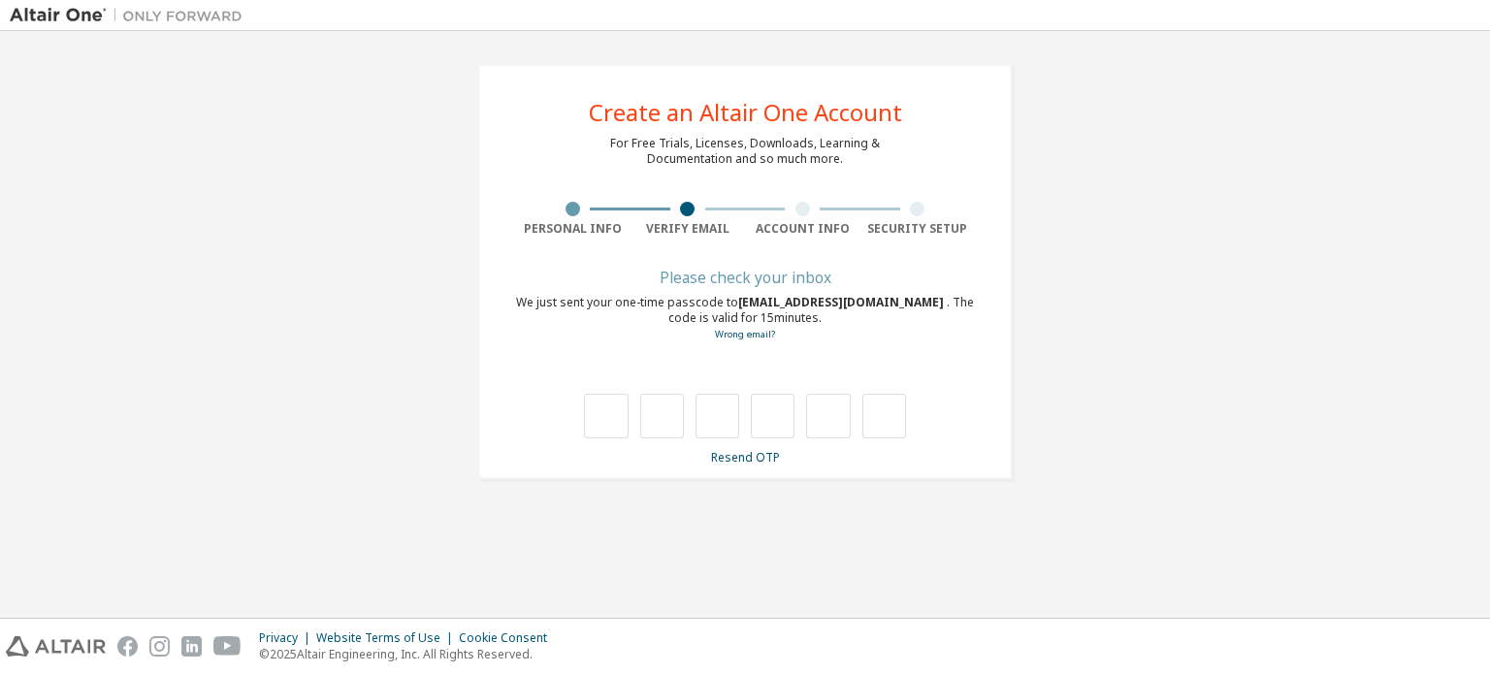
scroll to position [0, 0]
type input "*"
click at [671, 404] on input "*" at bounding box center [662, 416] width 44 height 45
